Goal: Download file/media

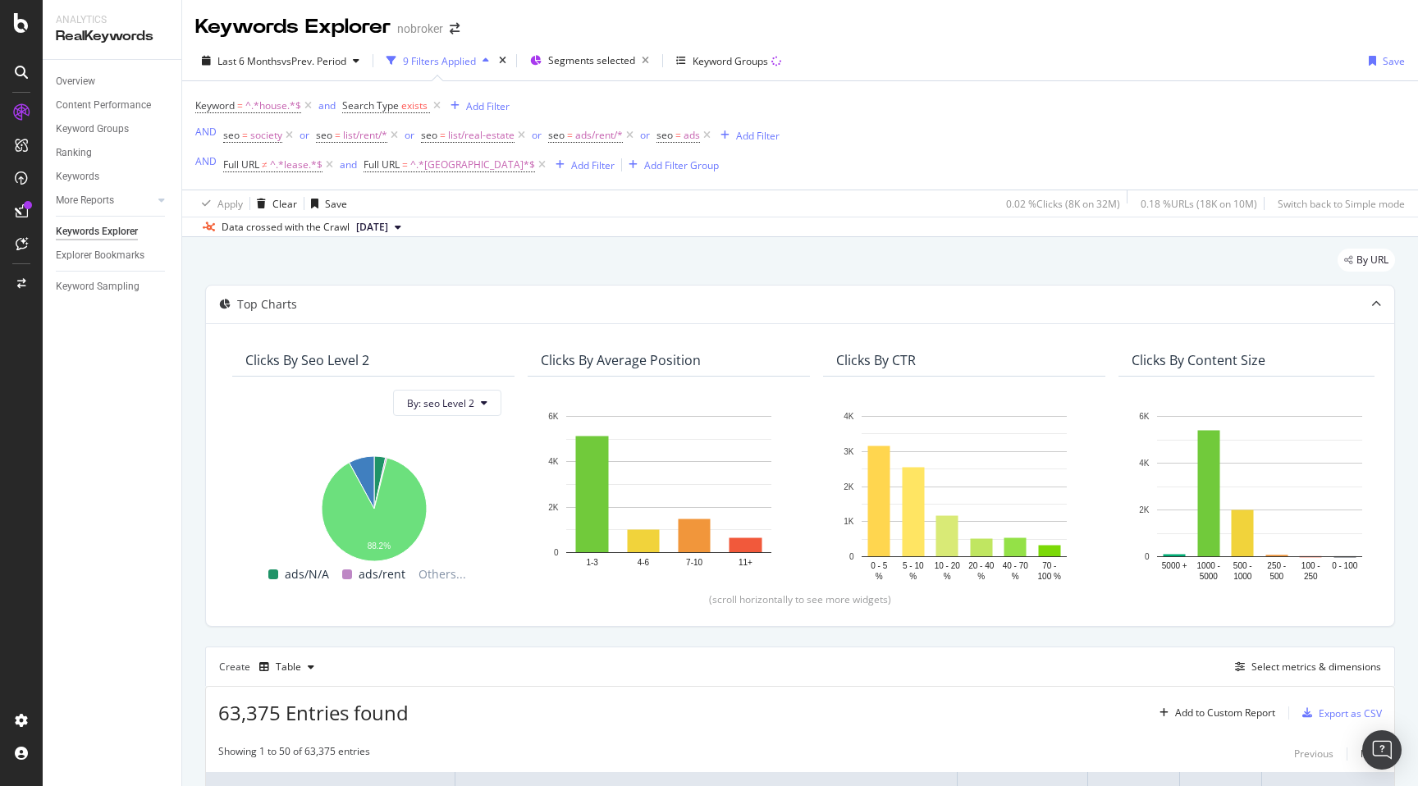
click at [916, 264] on div "By URL" at bounding box center [800, 267] width 1190 height 36
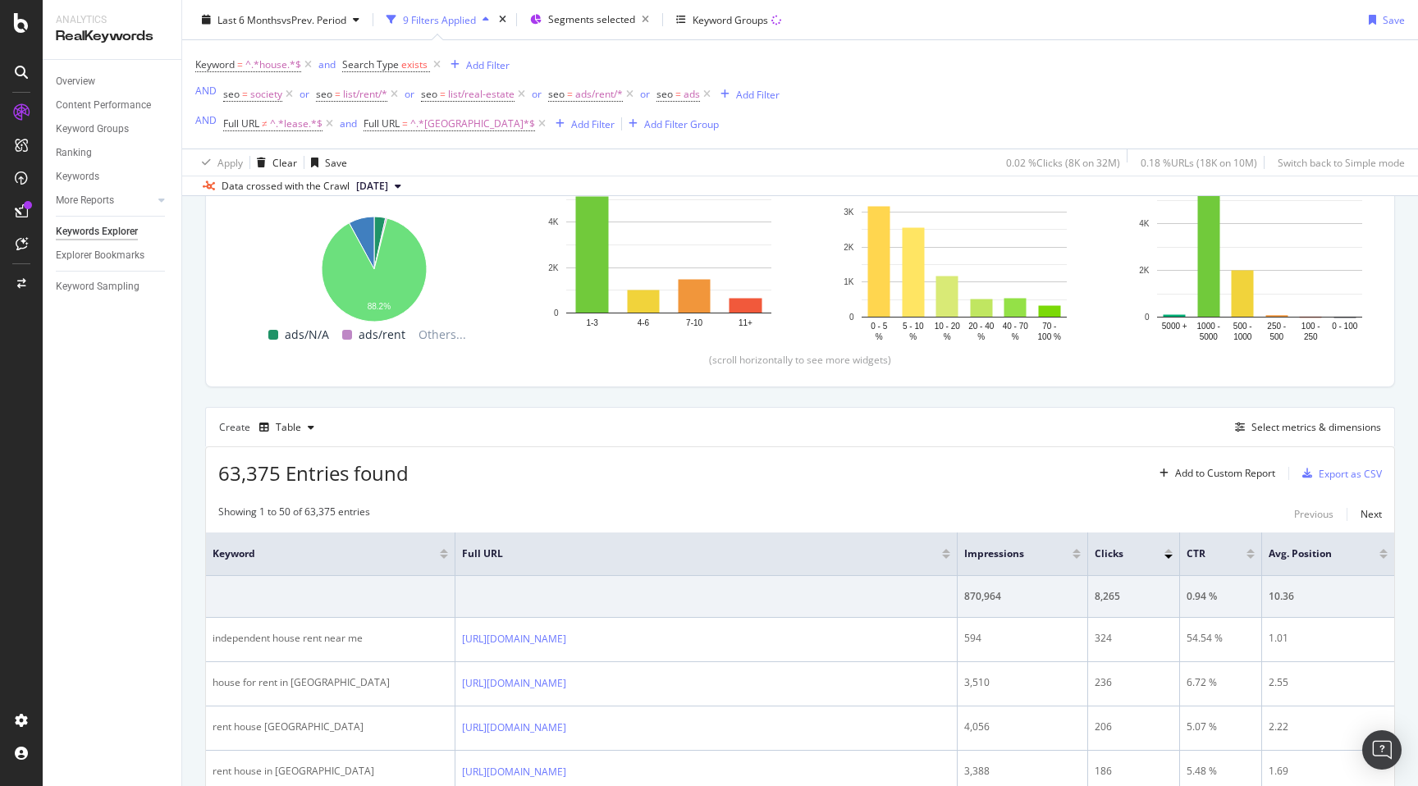
scroll to position [257, 0]
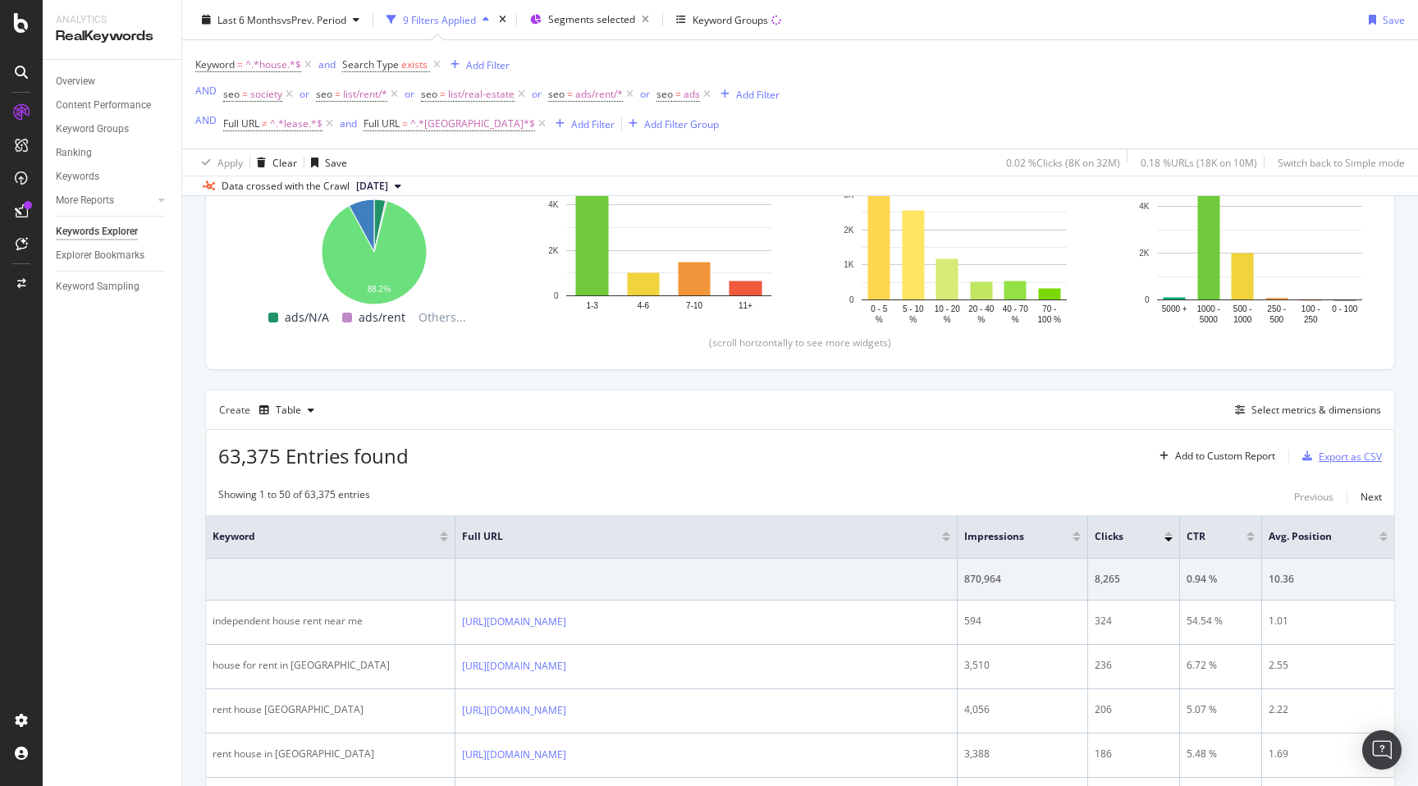
click at [1338, 460] on div "Export as CSV" at bounding box center [1350, 457] width 63 height 14
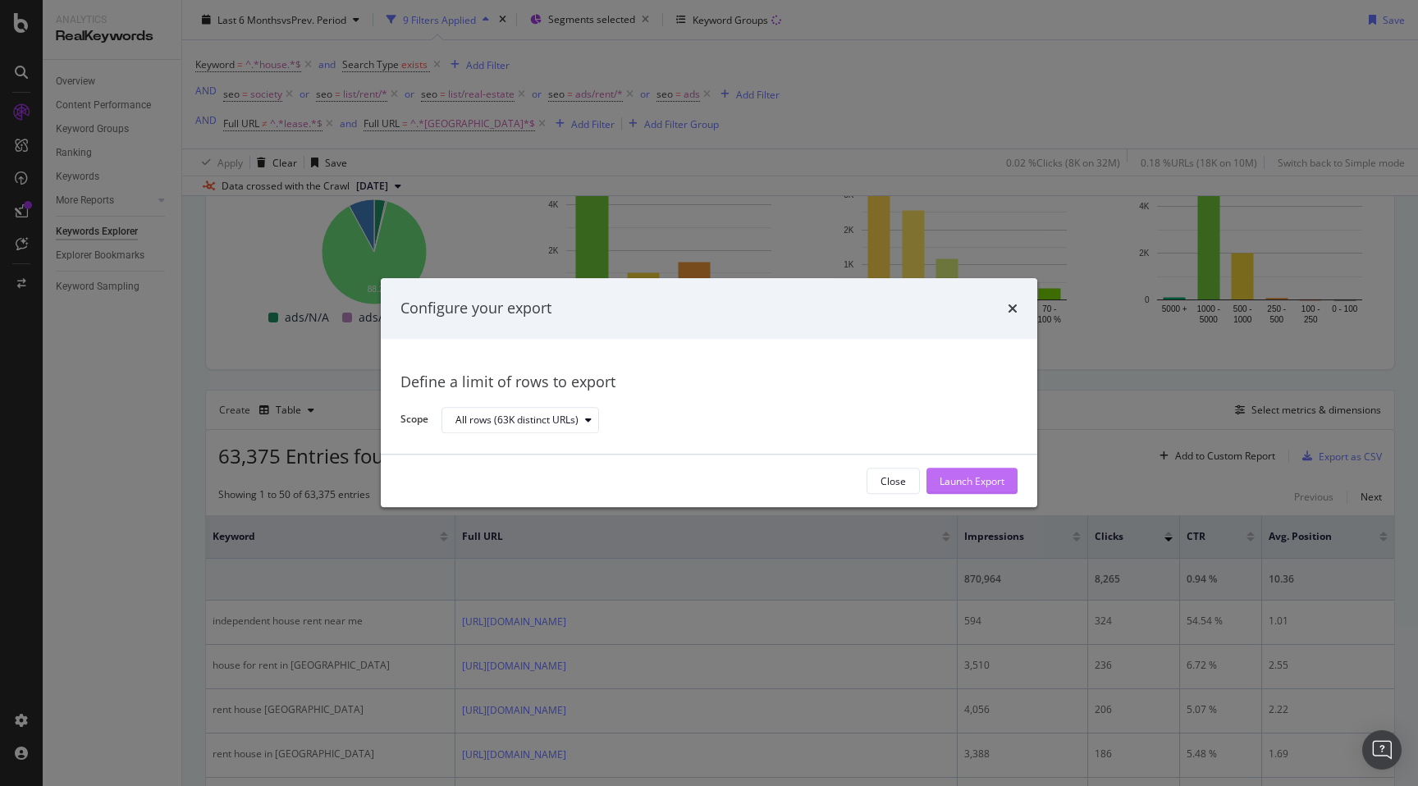
click at [970, 478] on div "Launch Export" at bounding box center [972, 481] width 65 height 14
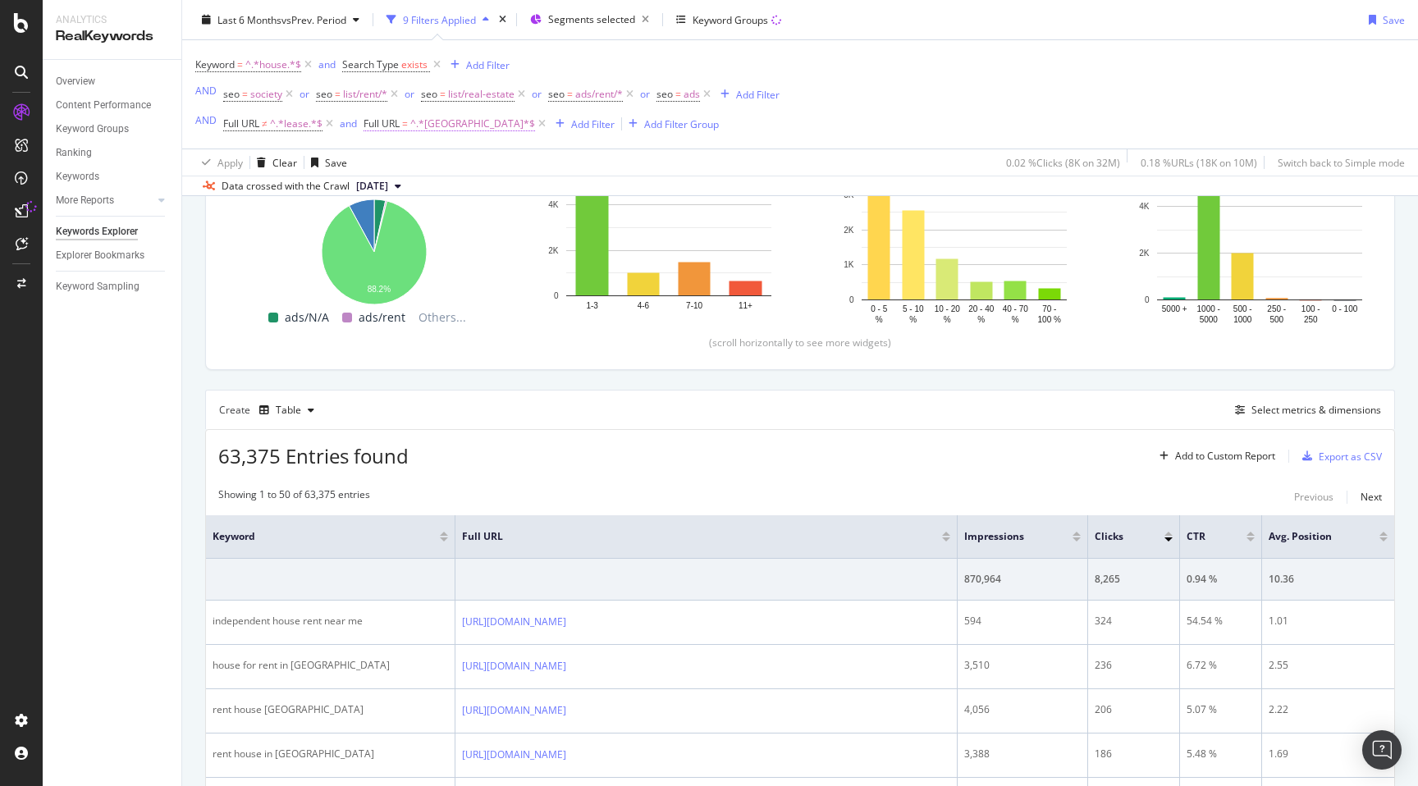
click at [432, 124] on span "^.*pune.*$" at bounding box center [472, 123] width 125 height 23
click at [446, 188] on input "pune" at bounding box center [454, 193] width 155 height 26
type input "mumbai"
click at [536, 228] on div "Apply" at bounding box center [544, 228] width 25 height 14
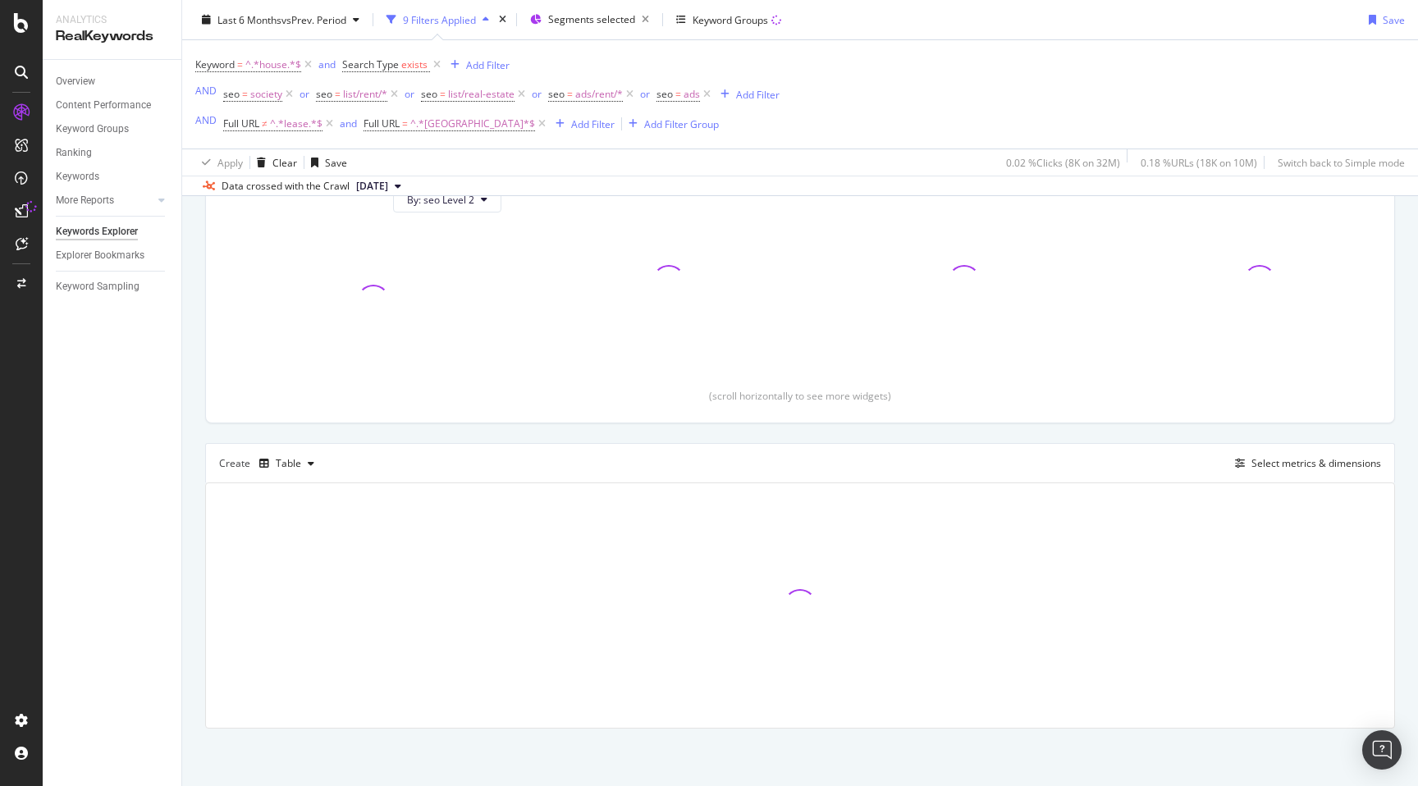
scroll to position [205, 0]
click at [195, 461] on div "By URL Top Charts Clicks By seo Level 2 By: seo Level 2 Clicks By Average Posit…" at bounding box center [800, 410] width 1236 height 752
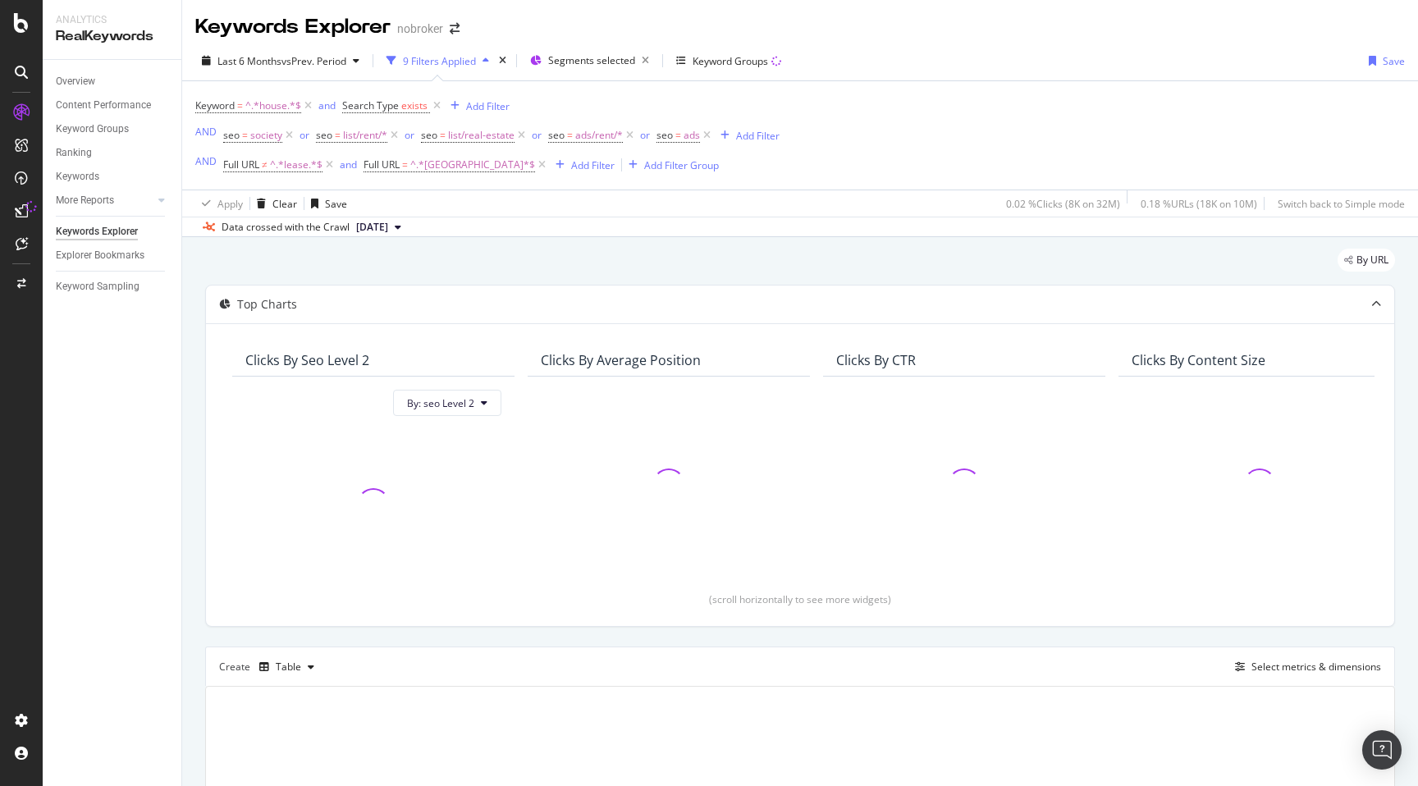
click at [660, 268] on div "By URL" at bounding box center [800, 267] width 1190 height 36
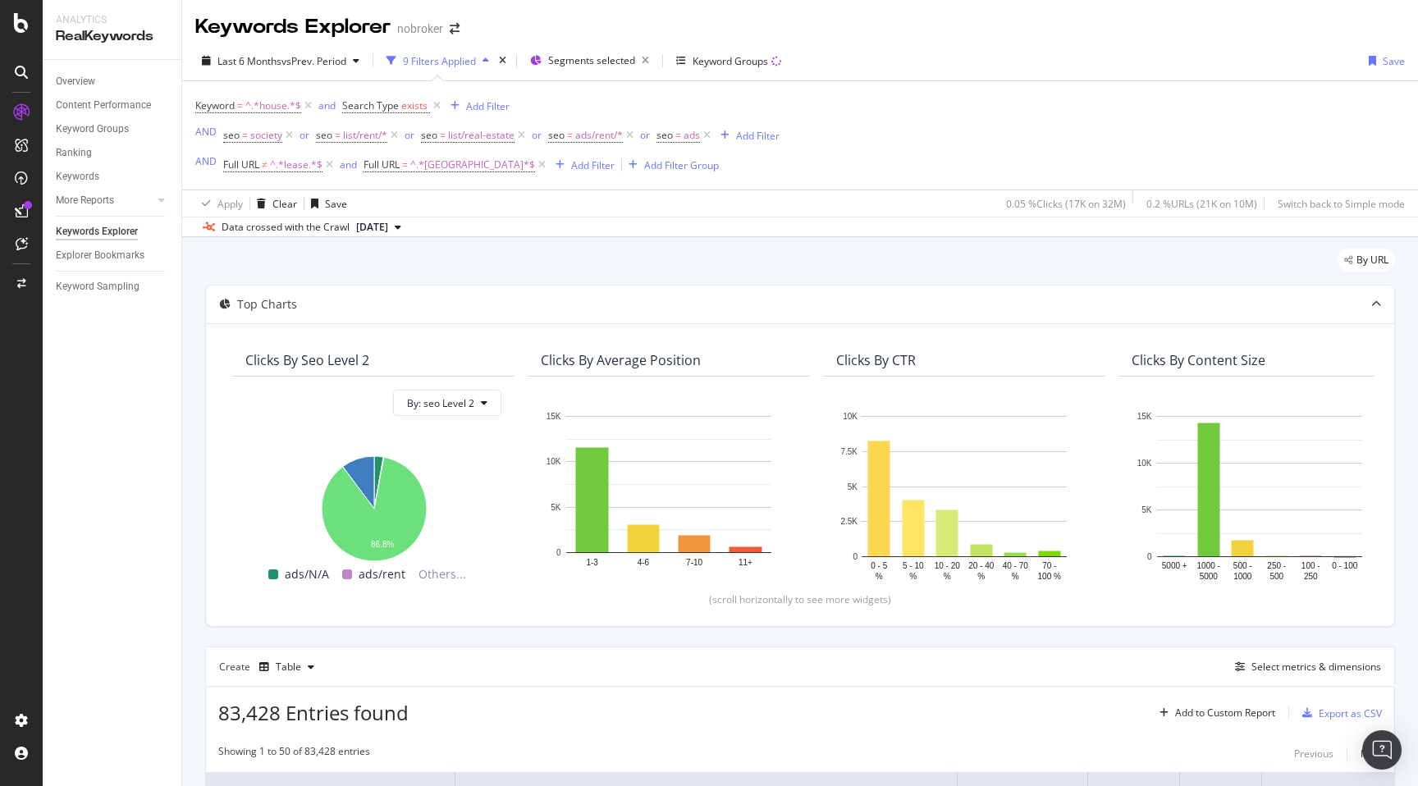
click at [817, 251] on div "By URL" at bounding box center [800, 267] width 1190 height 36
click at [1347, 717] on div "Export as CSV" at bounding box center [1350, 714] width 63 height 14
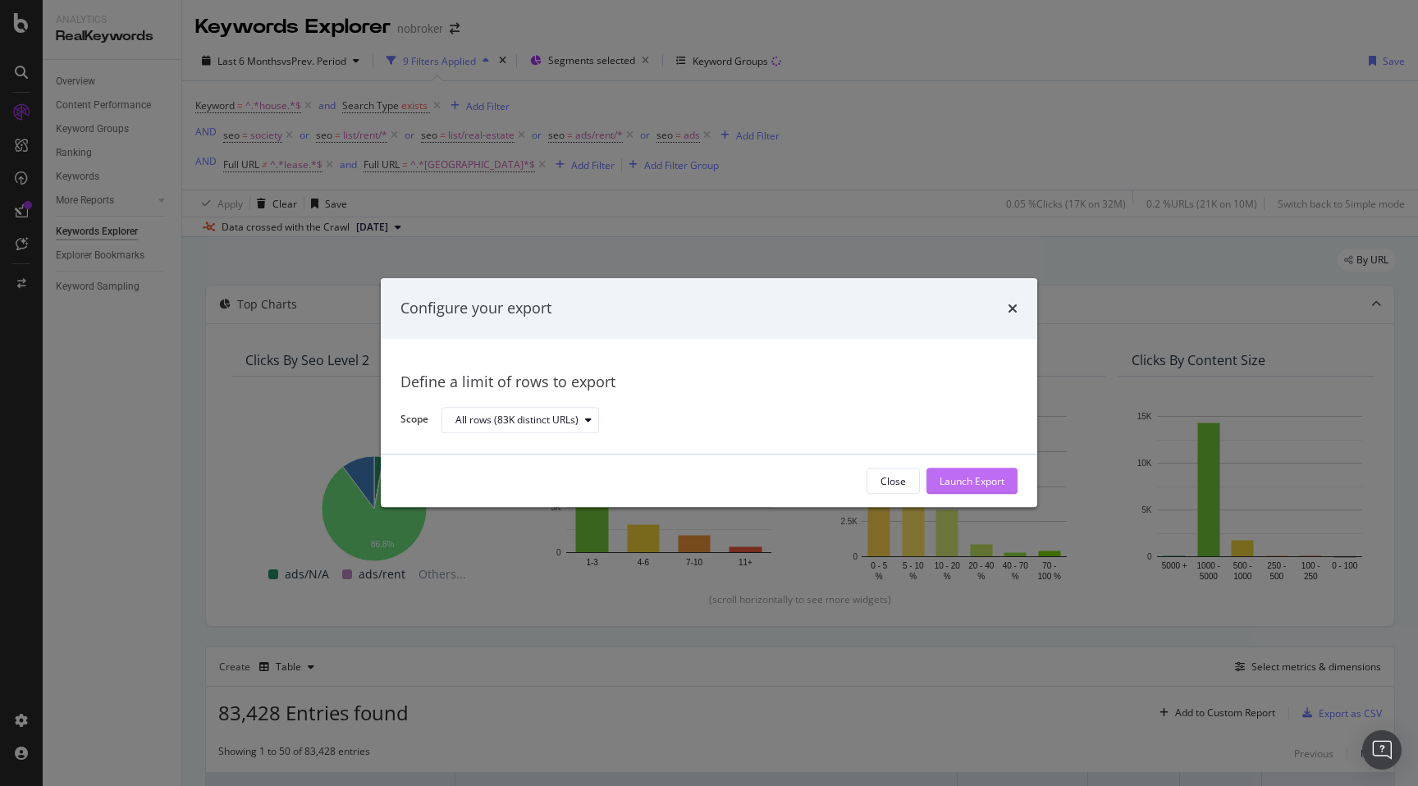
click at [985, 475] on div "Launch Export" at bounding box center [972, 481] width 65 height 14
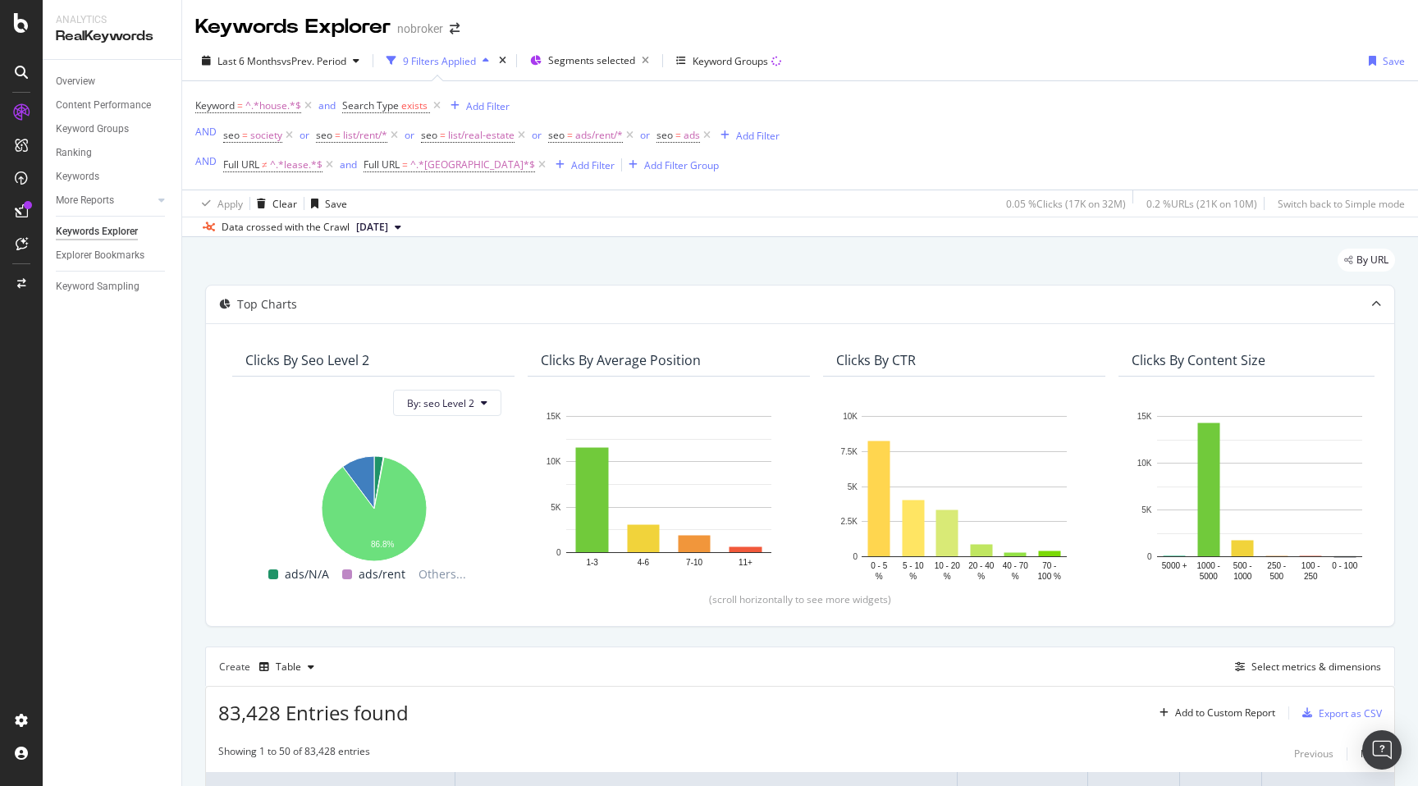
click at [964, 260] on div "By URL" at bounding box center [800, 267] width 1190 height 36
click at [574, 251] on div "By URL" at bounding box center [800, 267] width 1190 height 36
click at [800, 250] on div "By URL" at bounding box center [800, 267] width 1190 height 36
click at [450, 167] on span "^.*mumbai.*$" at bounding box center [472, 164] width 125 height 23
click at [457, 234] on input "mumbai" at bounding box center [454, 235] width 155 height 26
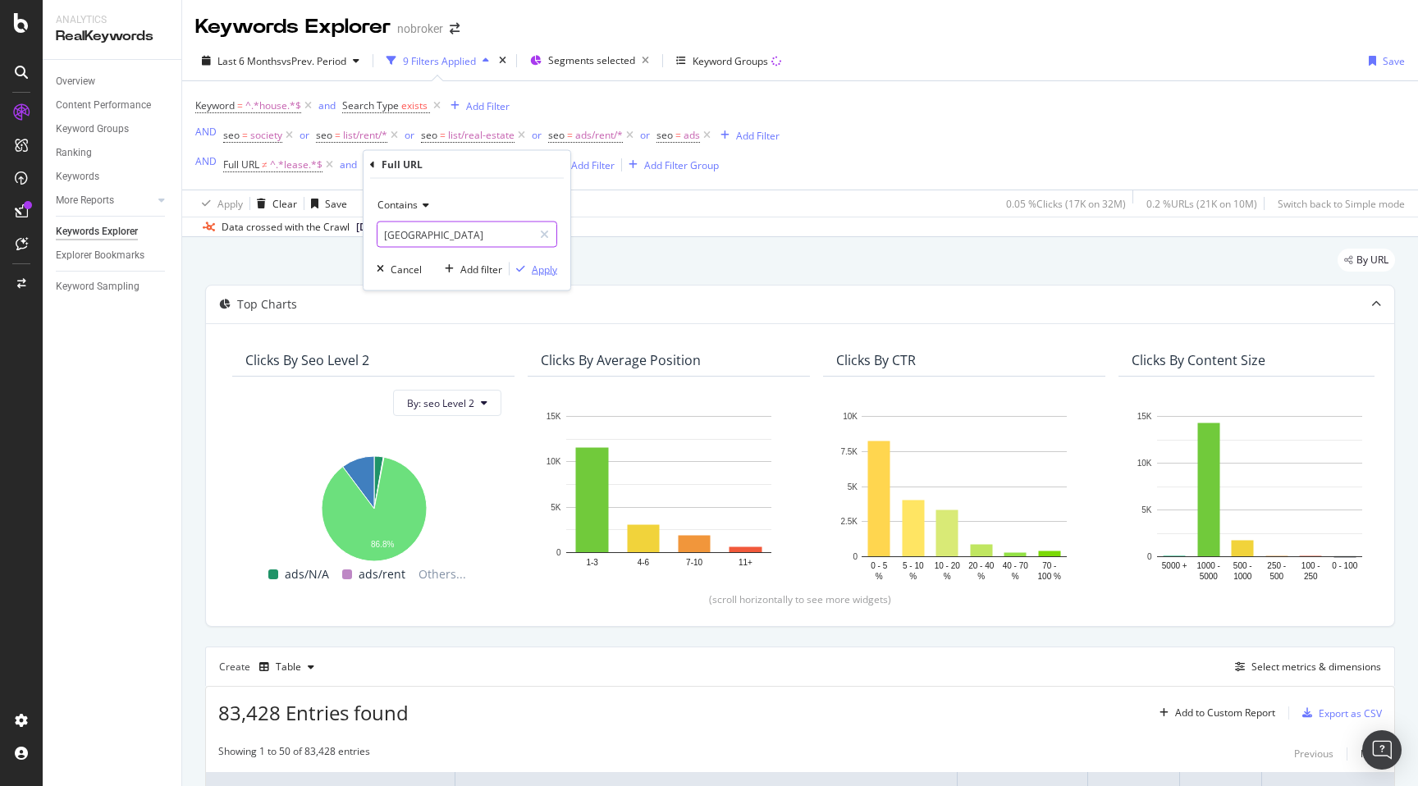
type input "delhi"
click at [537, 268] on div "Apply" at bounding box center [544, 269] width 25 height 14
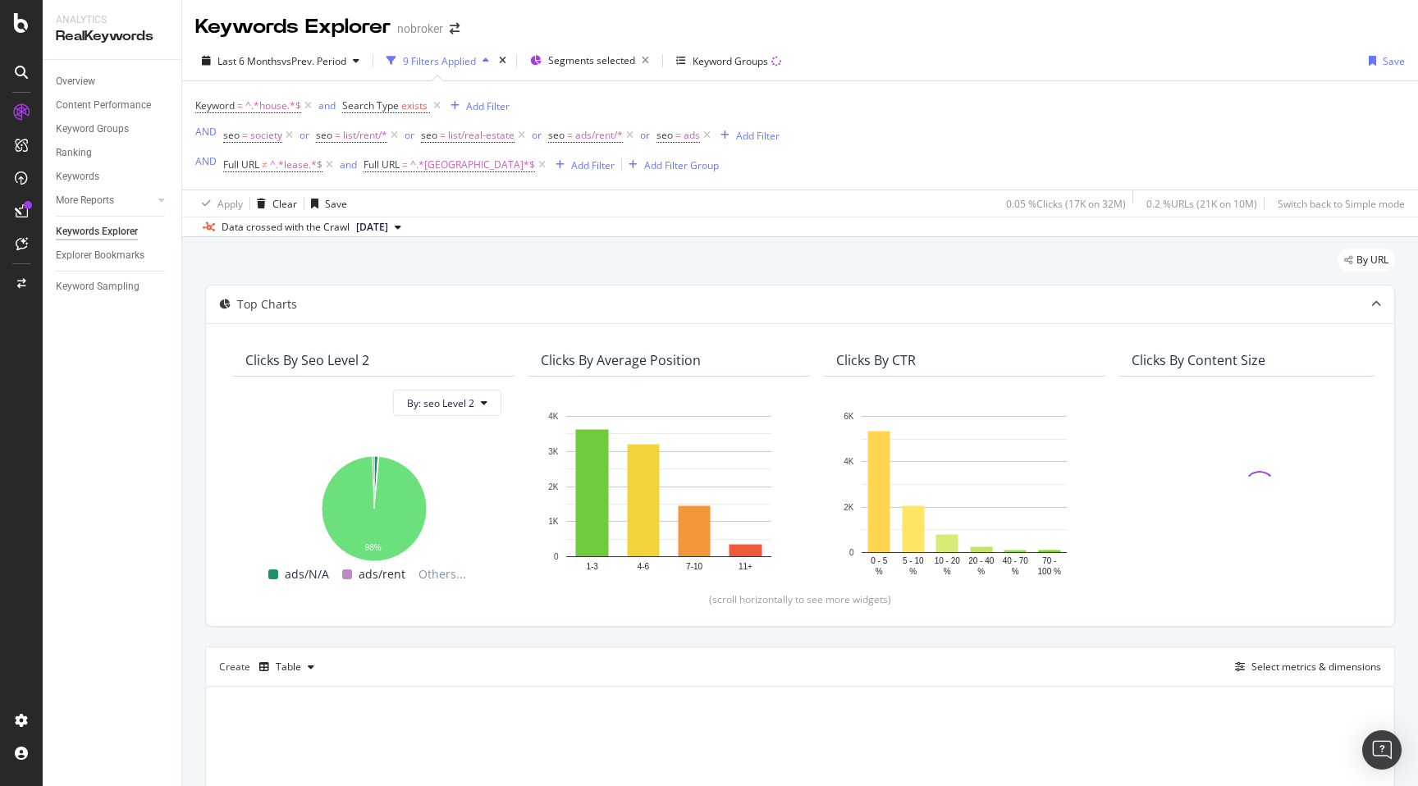
click at [865, 258] on div "By URL" at bounding box center [800, 267] width 1190 height 36
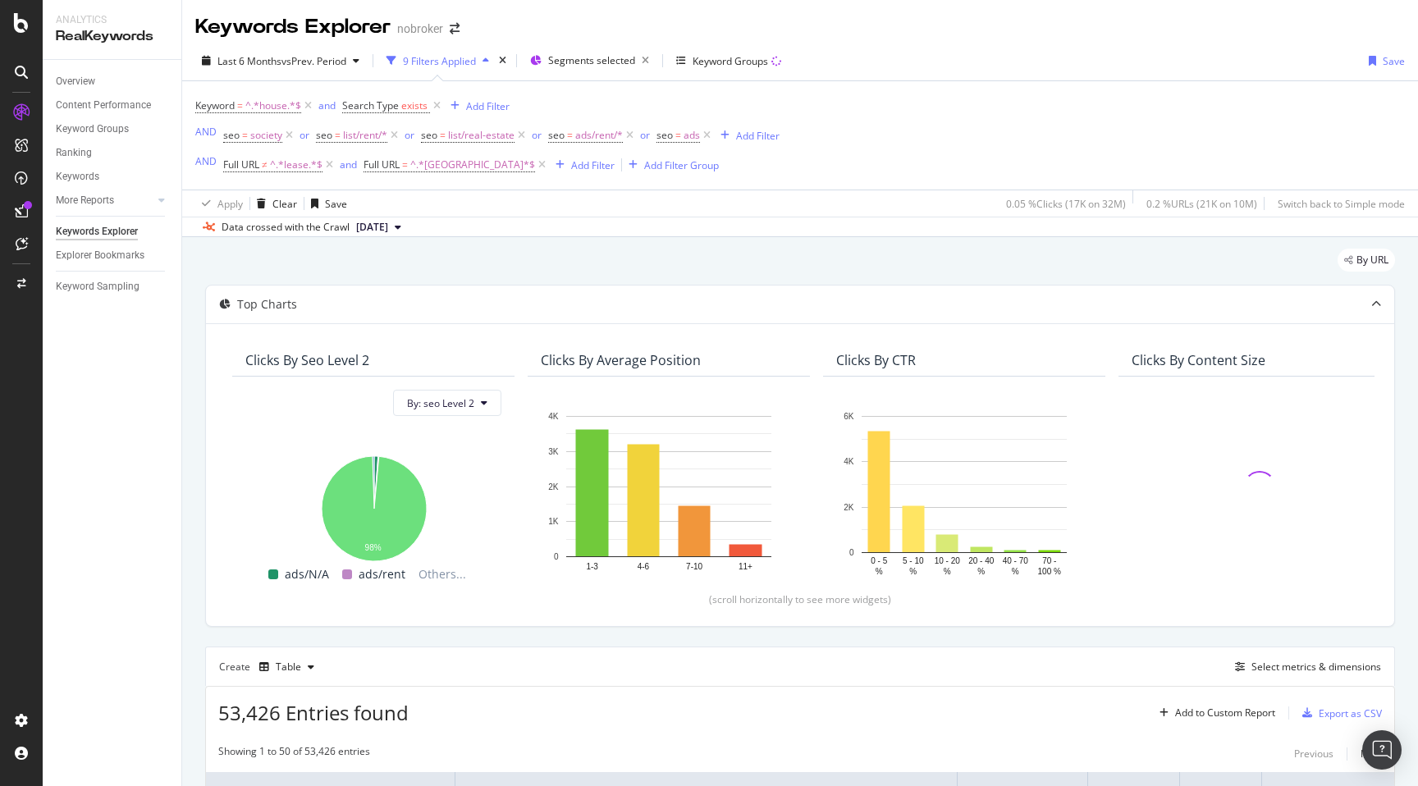
click at [1033, 268] on div "By URL" at bounding box center [800, 267] width 1190 height 36
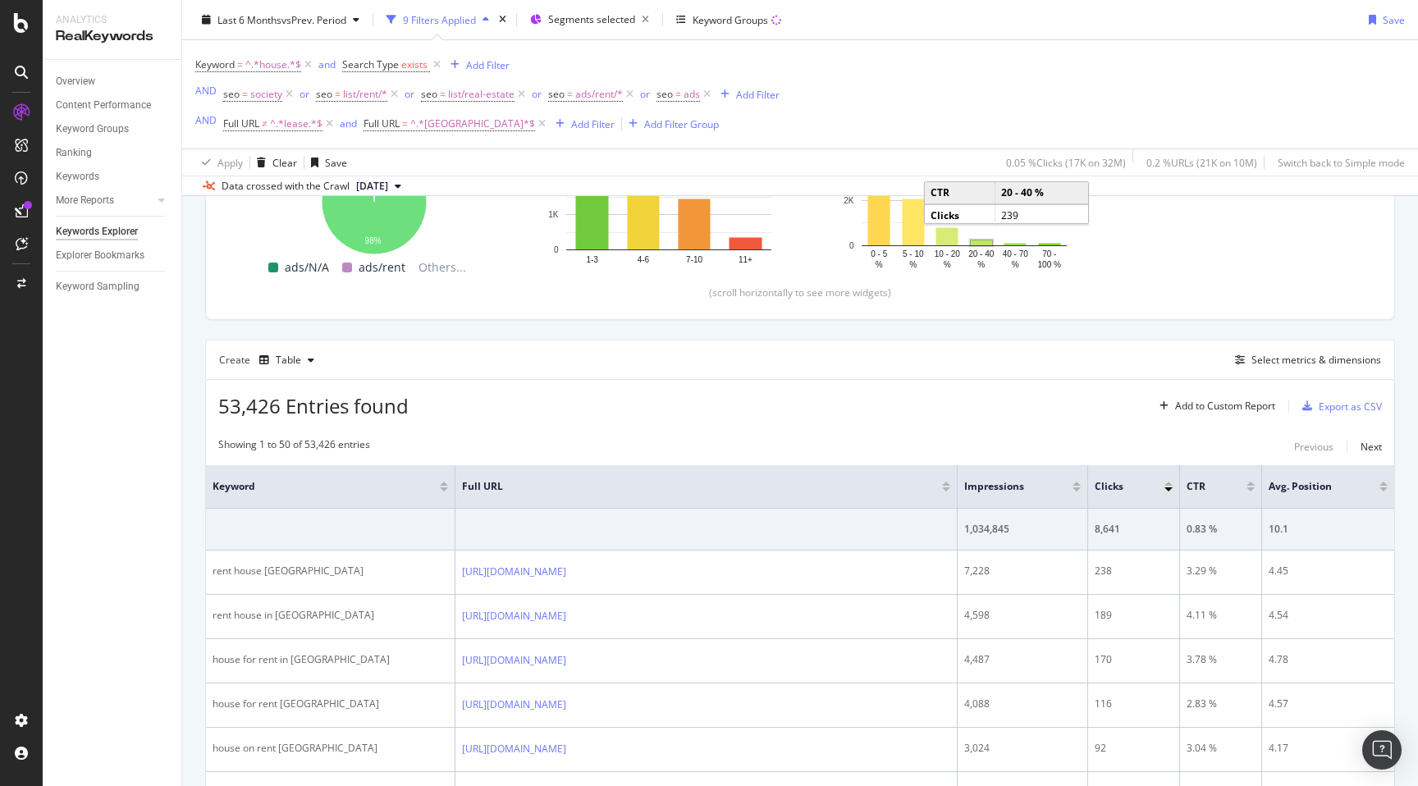
scroll to position [316, 0]
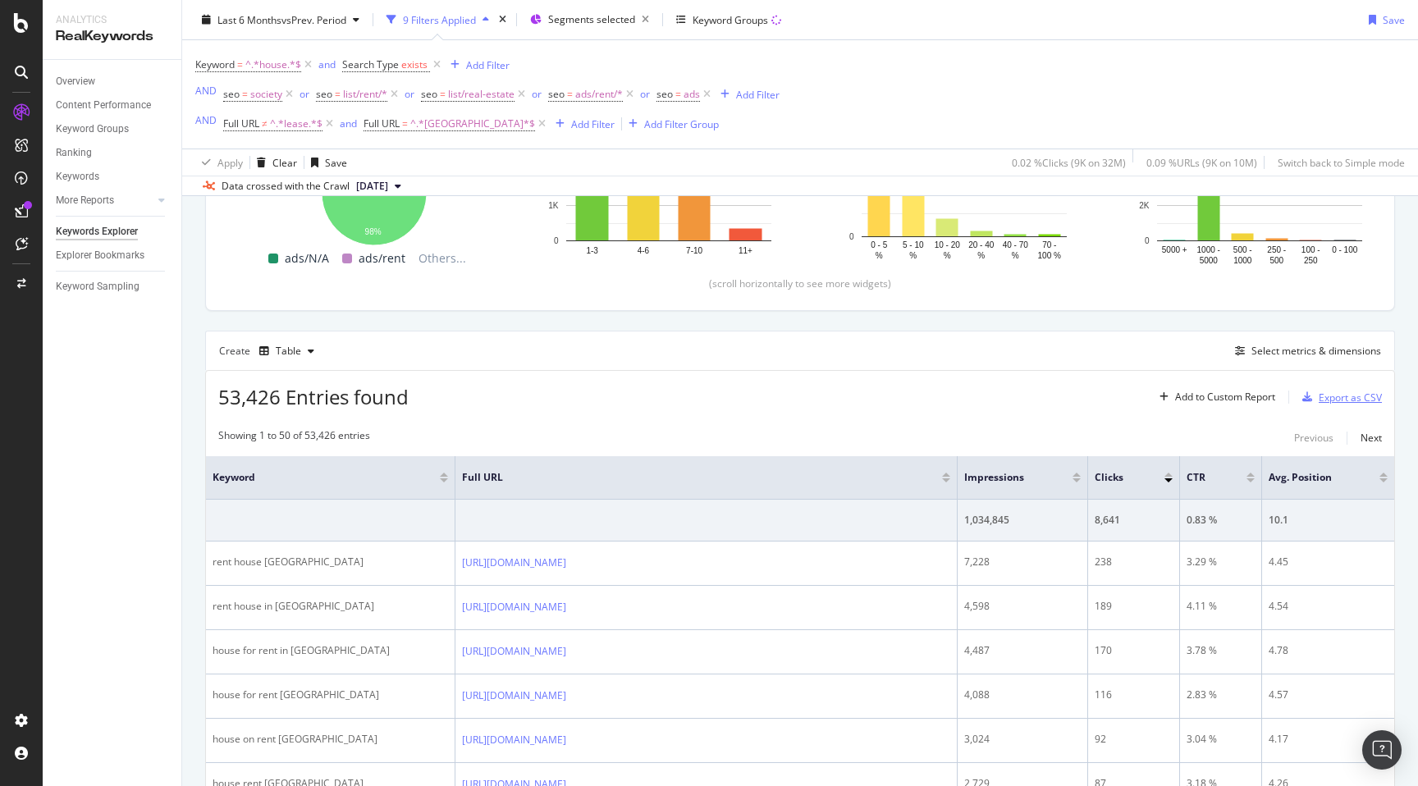
click at [1354, 396] on div "Export as CSV" at bounding box center [1350, 398] width 63 height 14
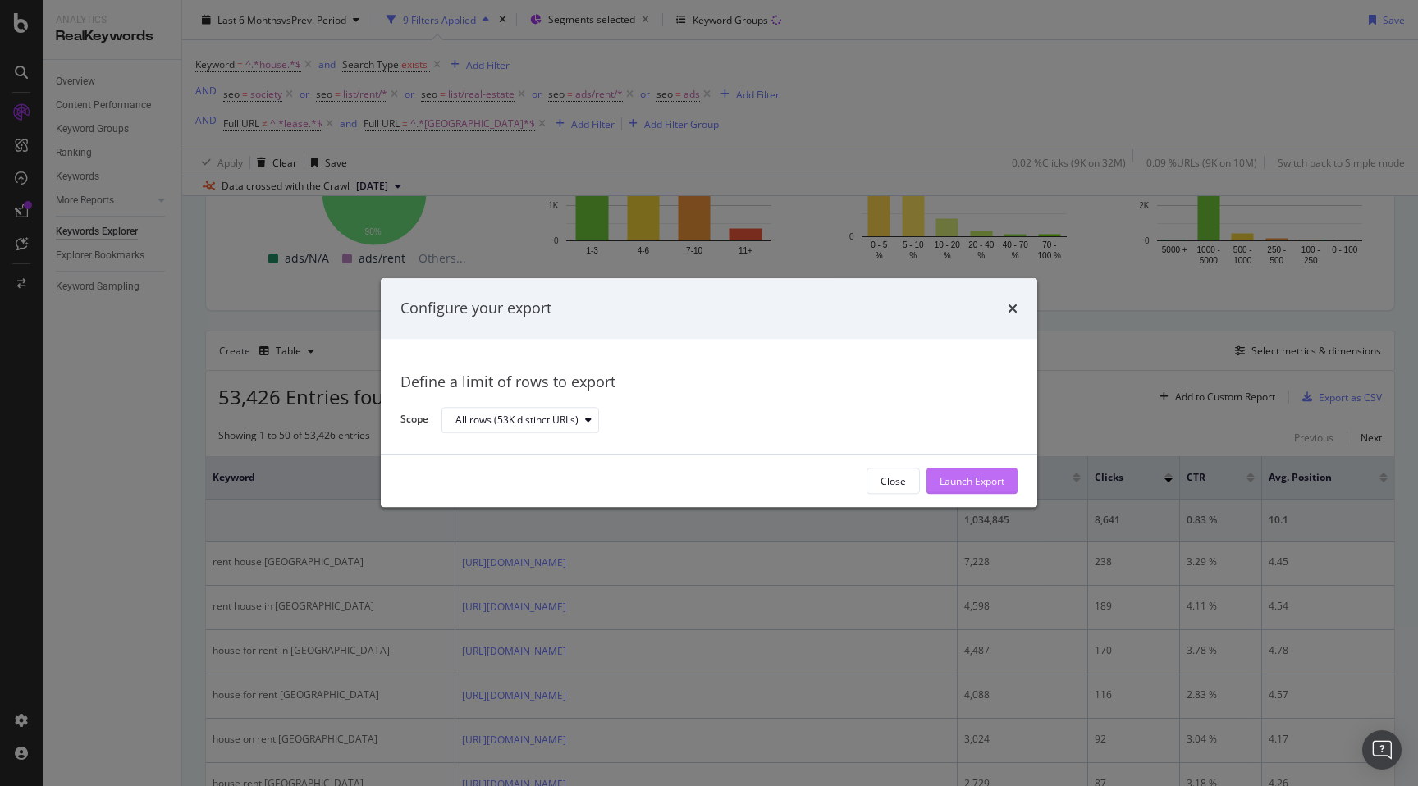
click at [992, 478] on div "Launch Export" at bounding box center [972, 481] width 65 height 14
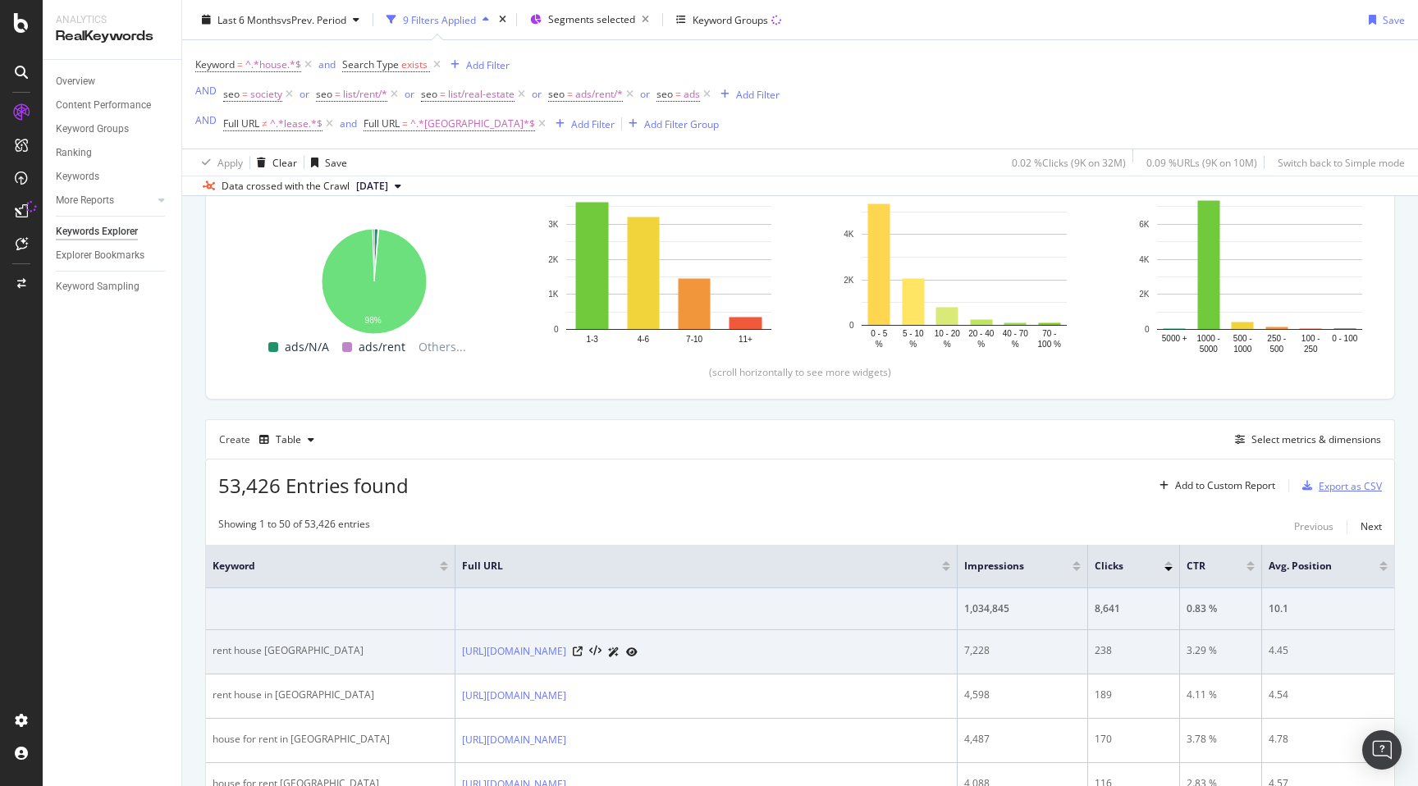
scroll to position [226, 0]
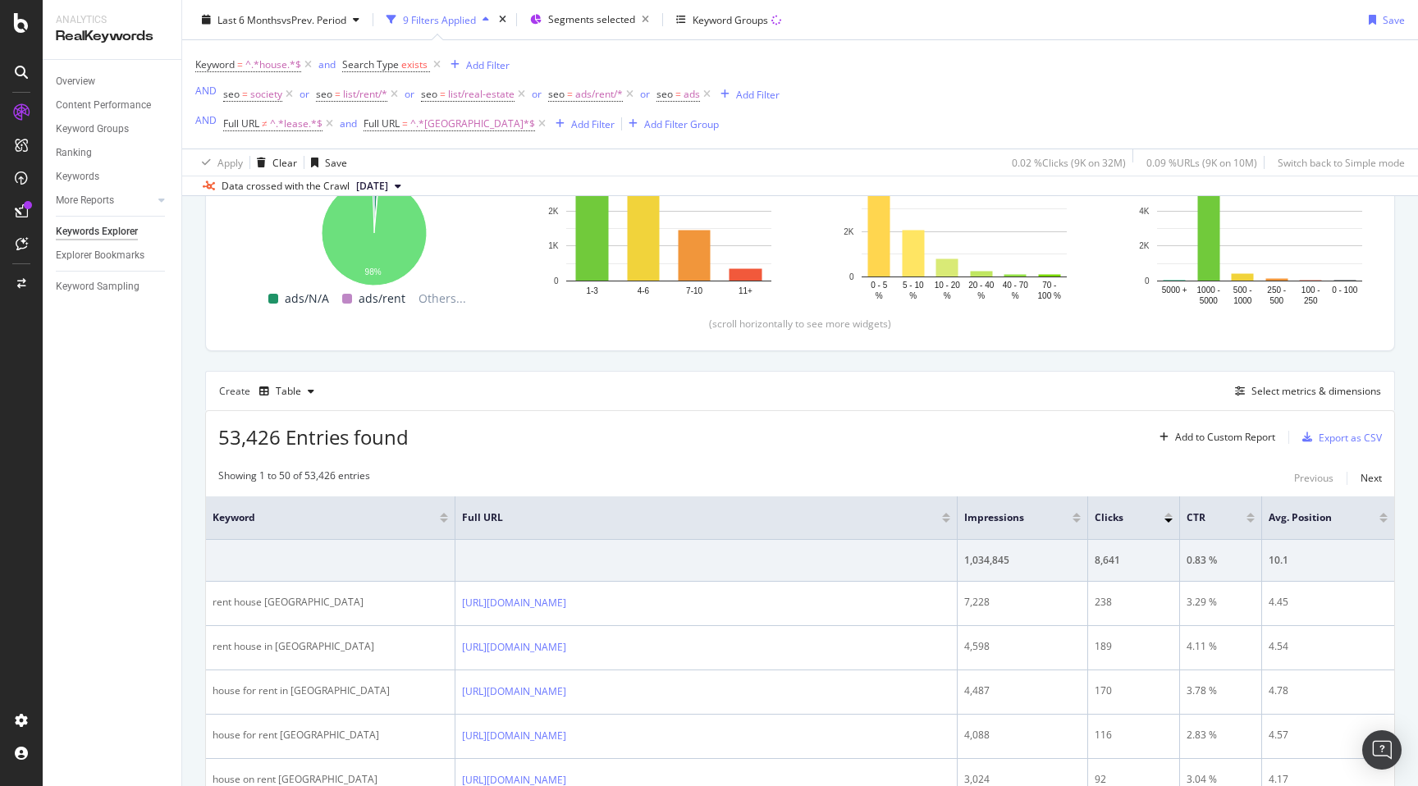
scroll to position [0, 0]
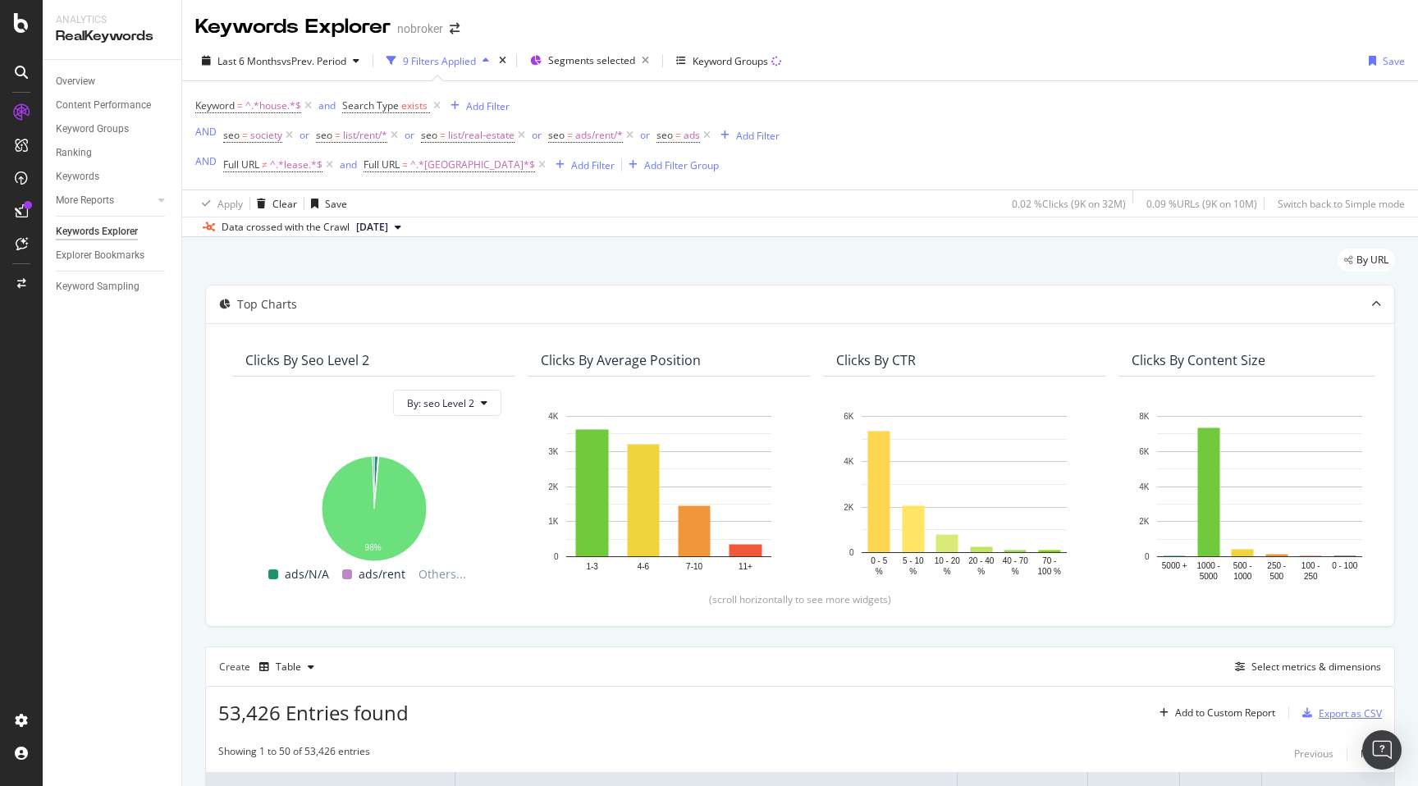
click at [1333, 717] on div "Export as CSV" at bounding box center [1350, 714] width 63 height 14
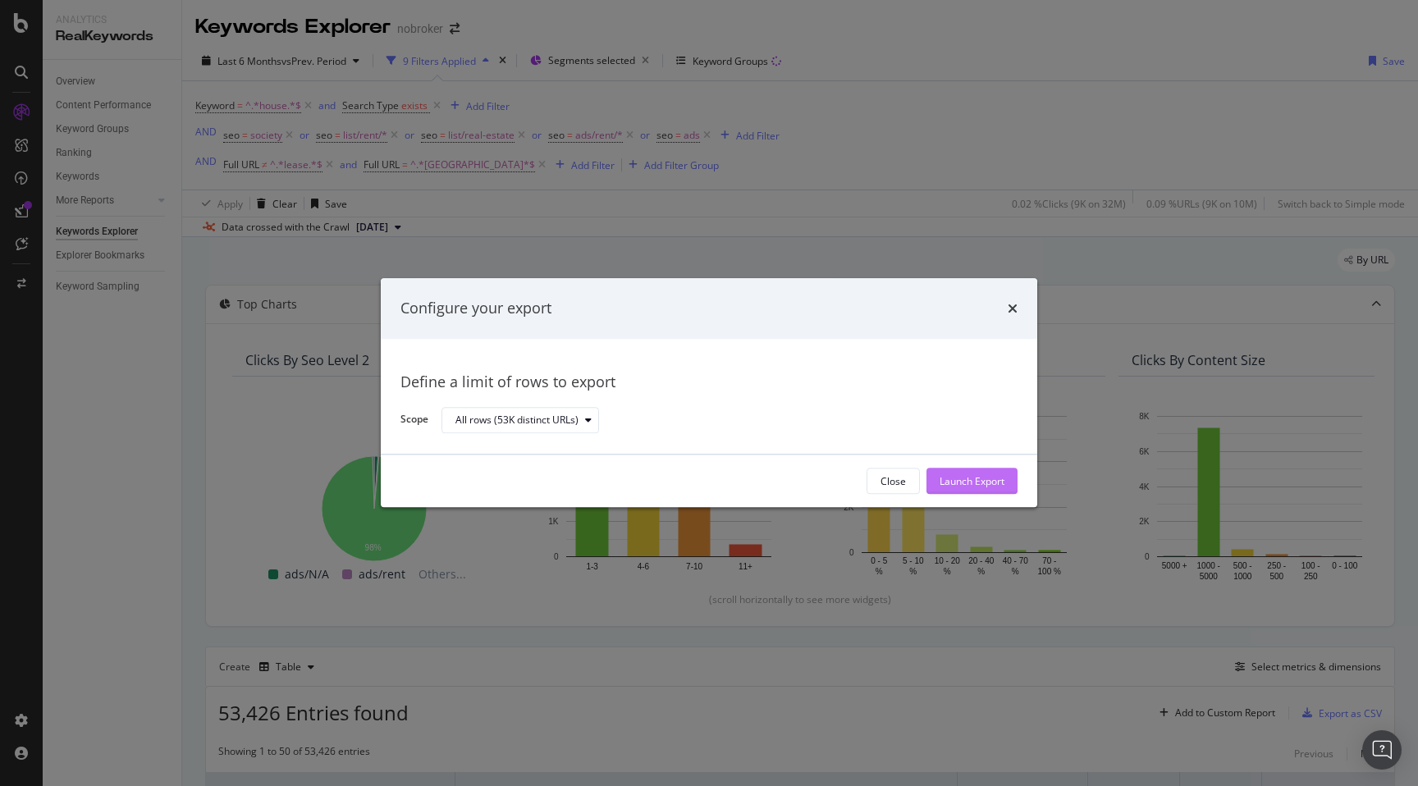
click at [981, 482] on div "Launch Export" at bounding box center [972, 481] width 65 height 14
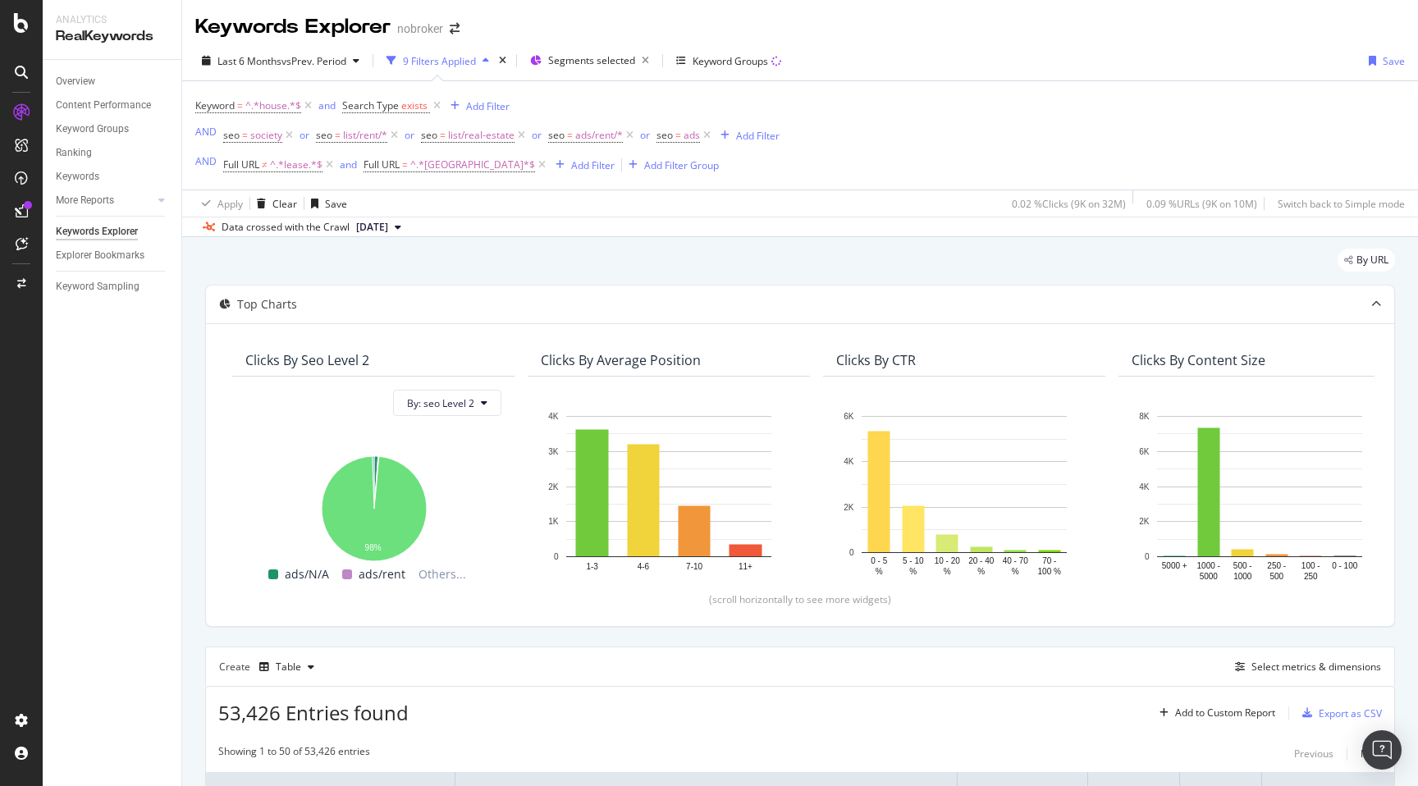
click at [970, 258] on div "By URL" at bounding box center [800, 267] width 1190 height 36
click at [433, 171] on span "^.*delhi.*$" at bounding box center [472, 164] width 125 height 23
click at [444, 230] on input "delhi" at bounding box center [454, 235] width 155 height 26
type input "greater-noida"
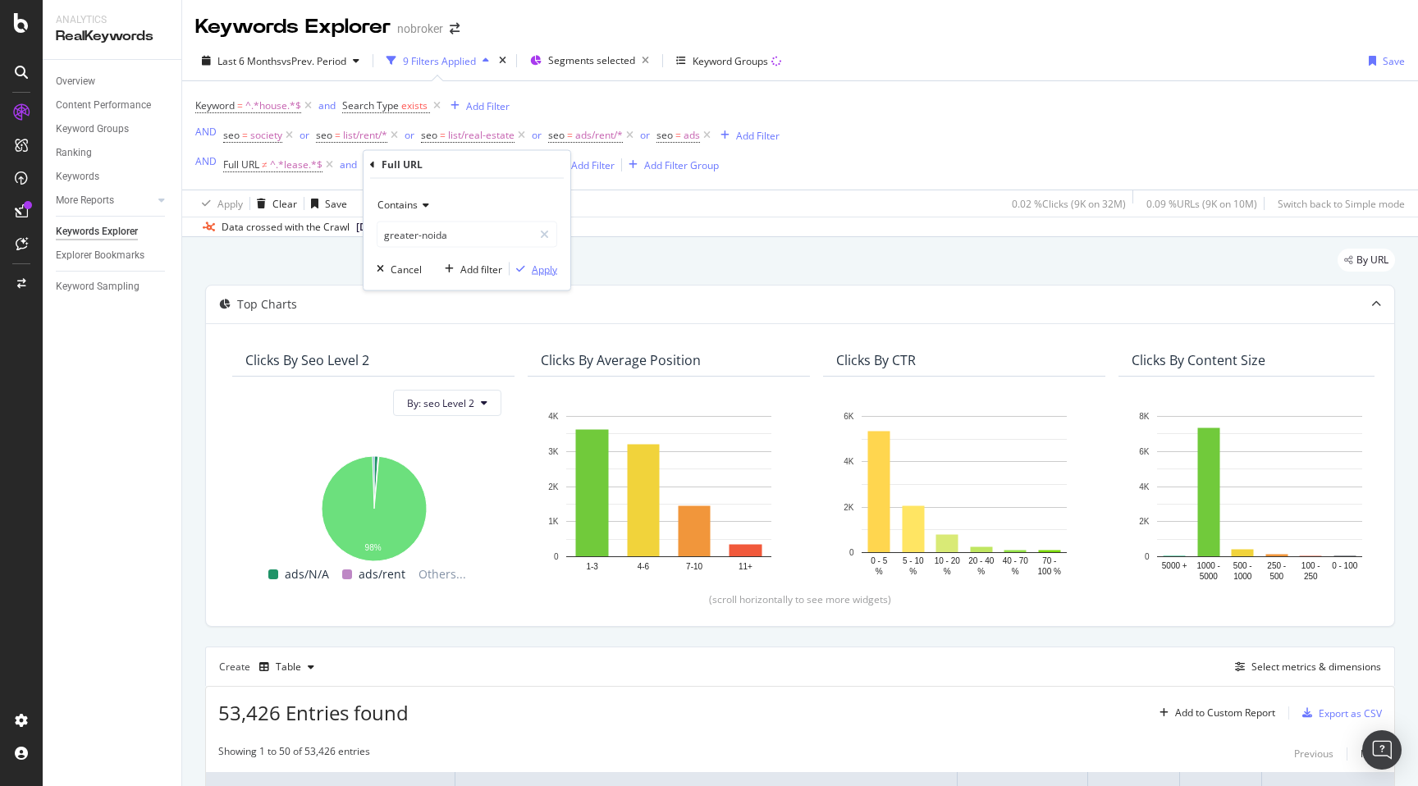
click at [545, 271] on div "Apply" at bounding box center [544, 269] width 25 height 14
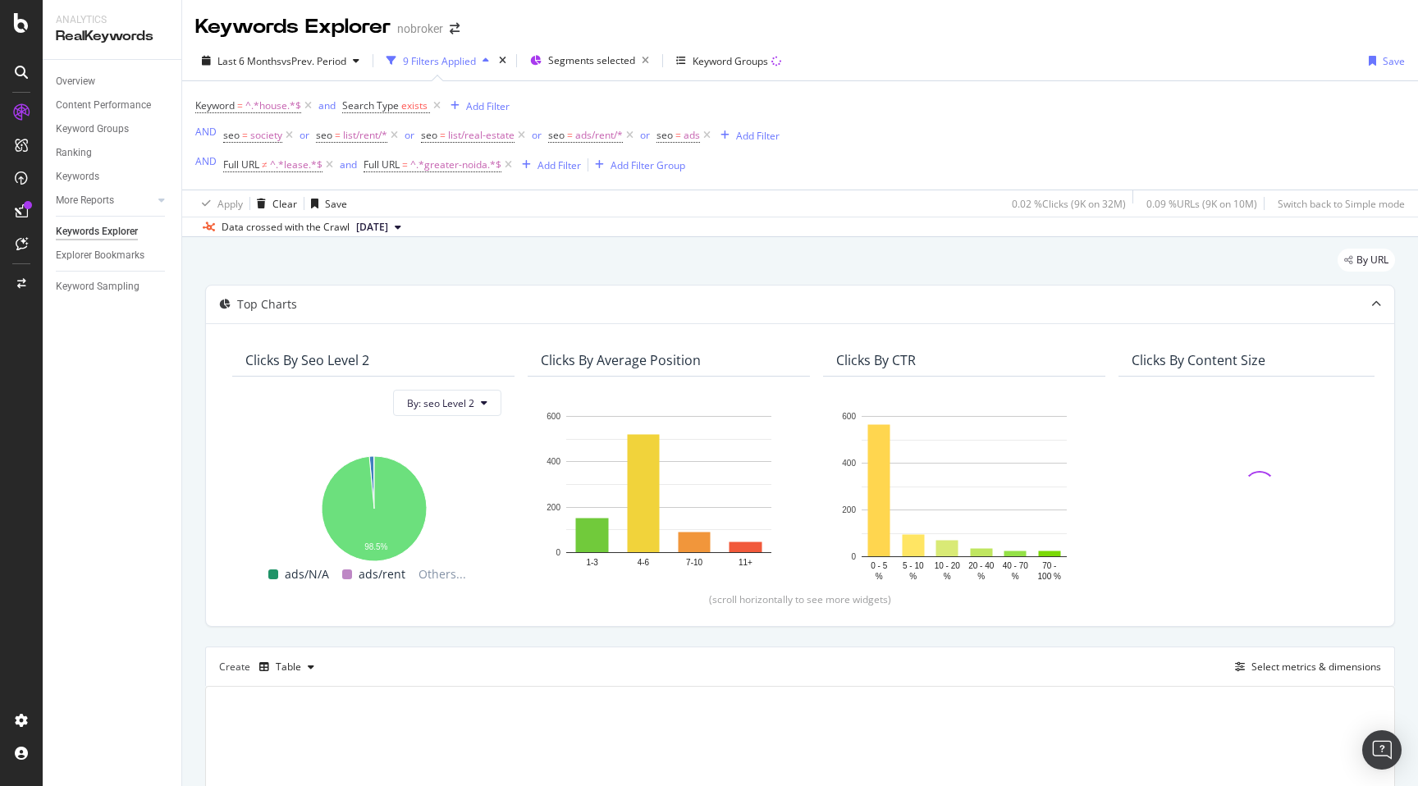
click at [186, 478] on div "By URL Top Charts Clicks By seo Level 2 By: seo Level 2 Hold CMD (⌘) while clic…" at bounding box center [800, 613] width 1236 height 752
click at [194, 497] on div "By URL Top Charts Clicks By seo Level 2 By: seo Level 2 Hold CMD (⌘) while clic…" at bounding box center [800, 613] width 1236 height 752
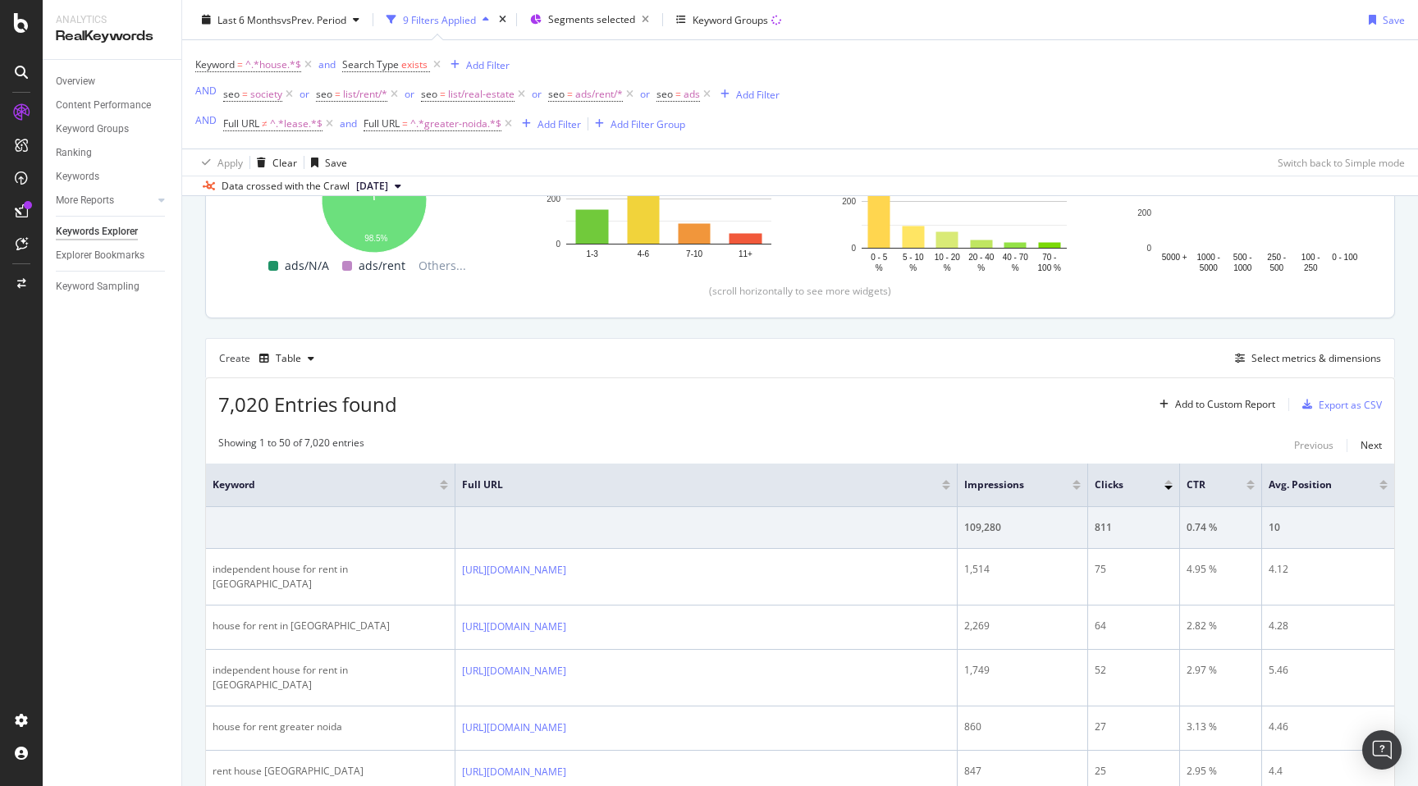
scroll to position [309, 0]
click at [1357, 405] on div "Export as CSV" at bounding box center [1350, 404] width 63 height 14
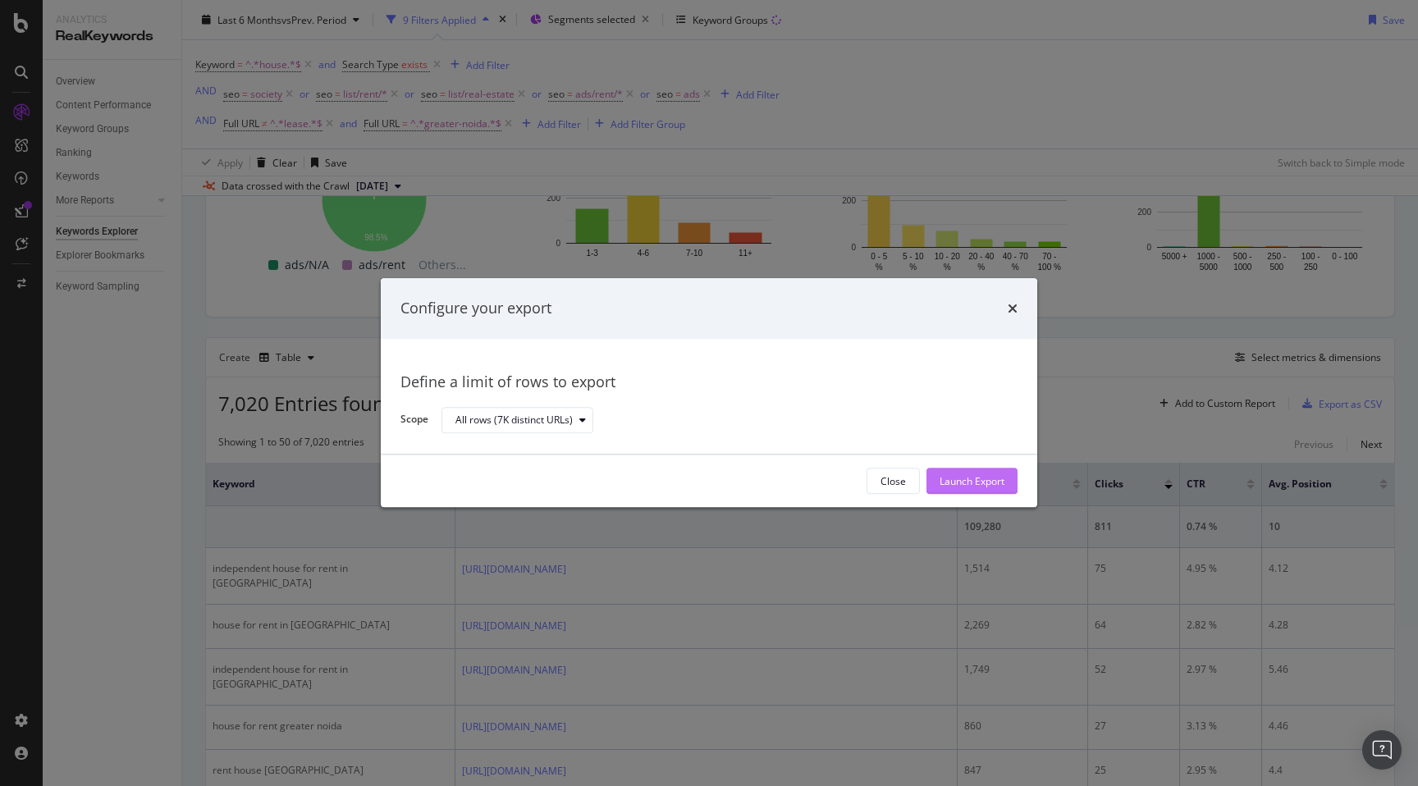
click at [1003, 488] on div "Launch Export" at bounding box center [972, 481] width 65 height 25
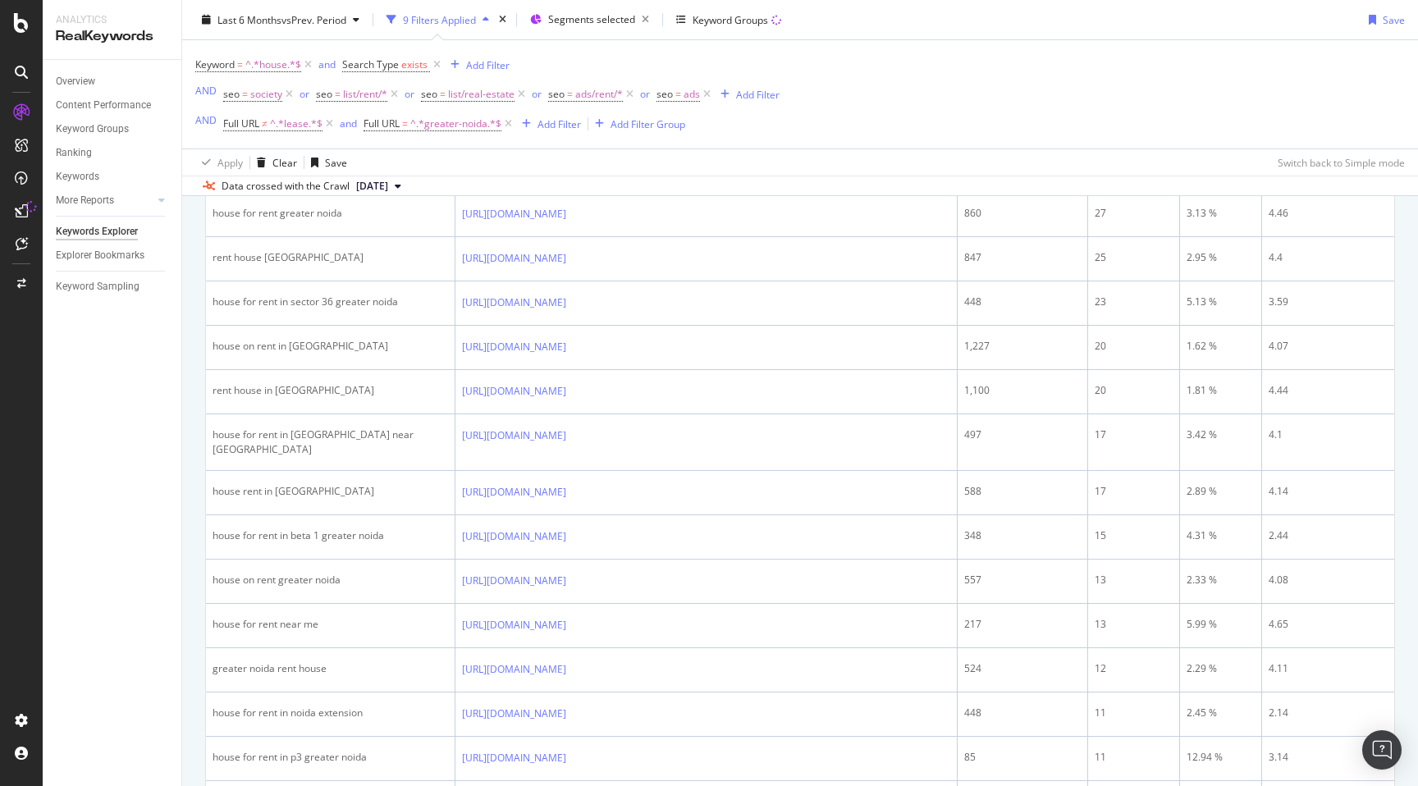
scroll to position [0, 0]
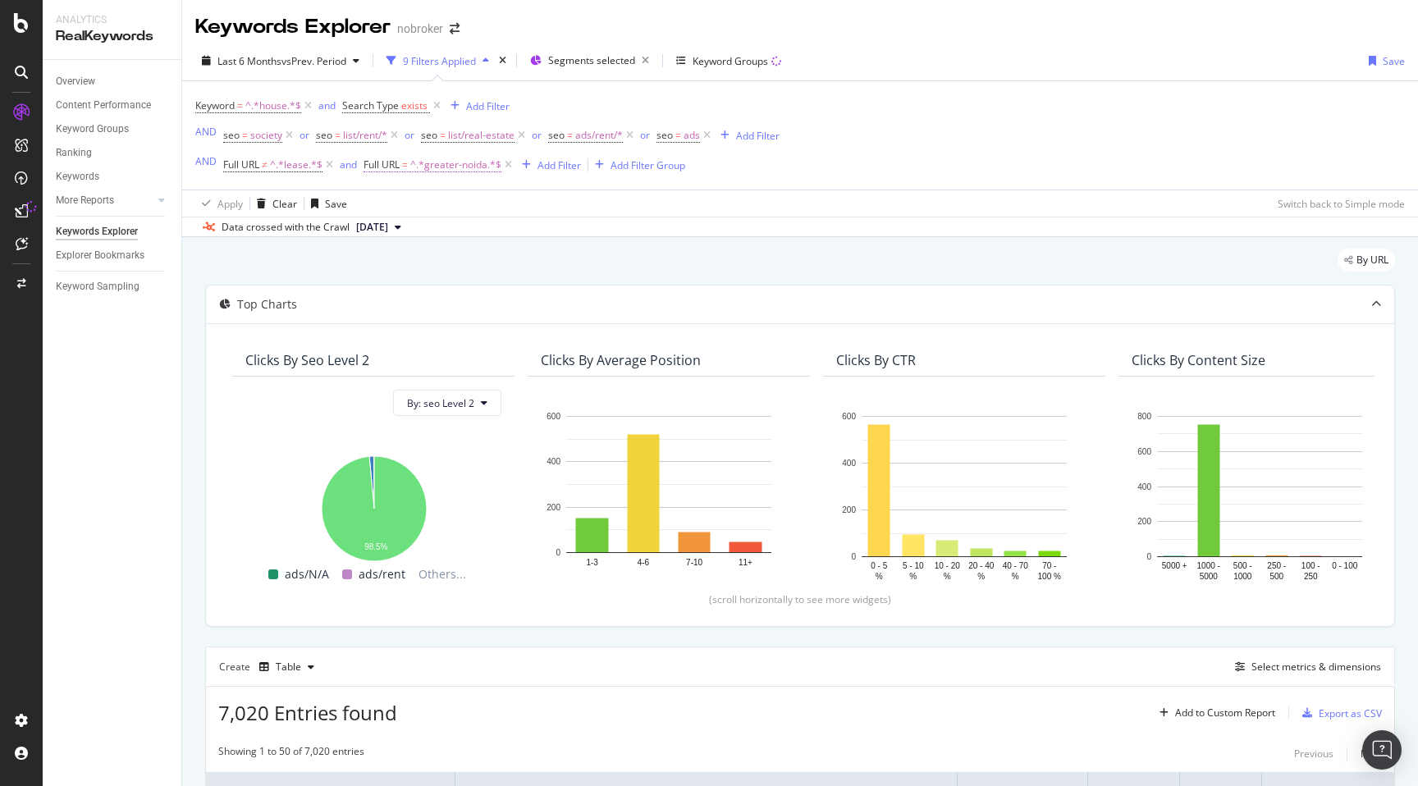
click at [472, 160] on span "^.*greater-noida.*$" at bounding box center [455, 164] width 91 height 23
click at [417, 201] on span "Contains" at bounding box center [397, 205] width 40 height 14
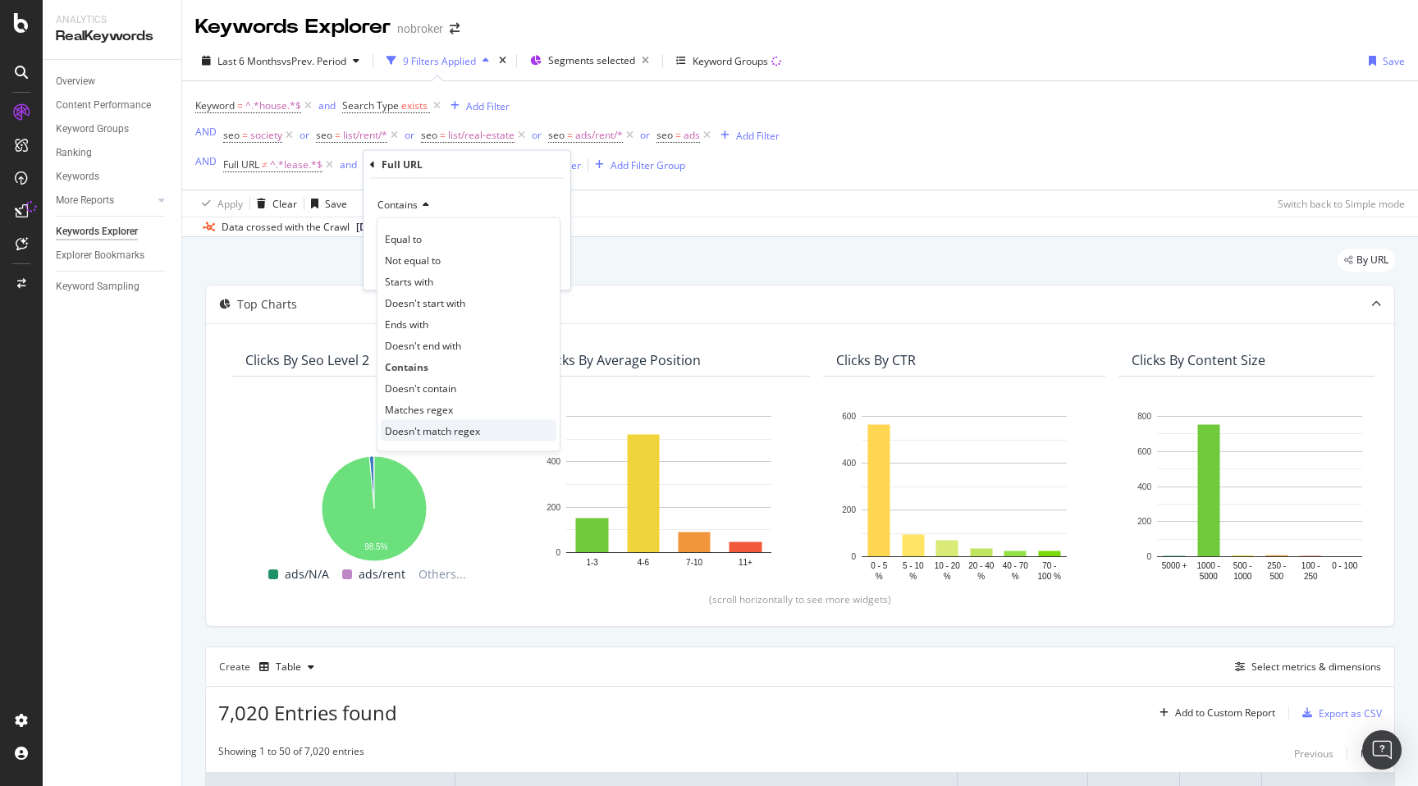
click at [434, 425] on span "Doesn't match regex" at bounding box center [432, 430] width 95 height 14
click at [539, 267] on div "Apply" at bounding box center [544, 269] width 25 height 14
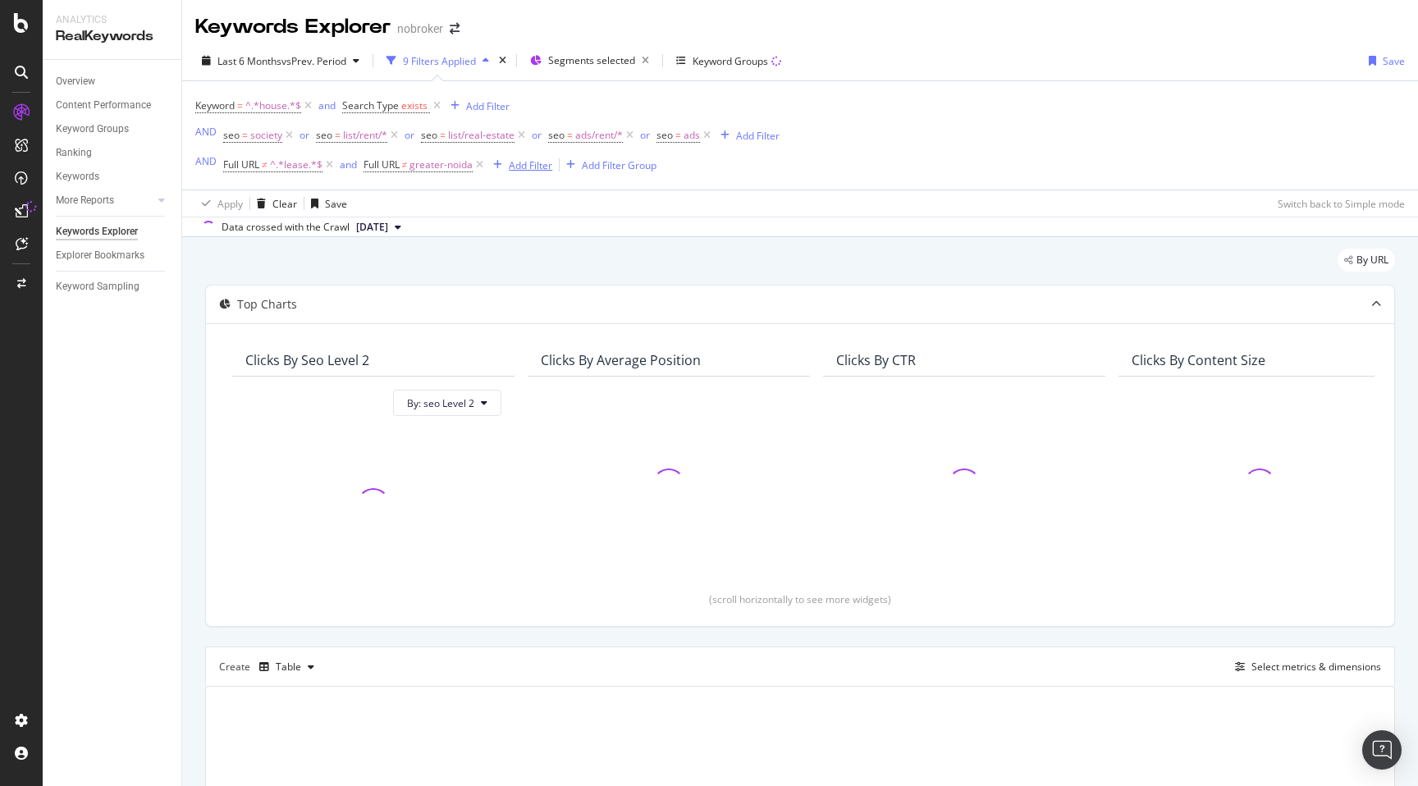
click at [531, 172] on div "Add Filter" at bounding box center [530, 165] width 43 height 14
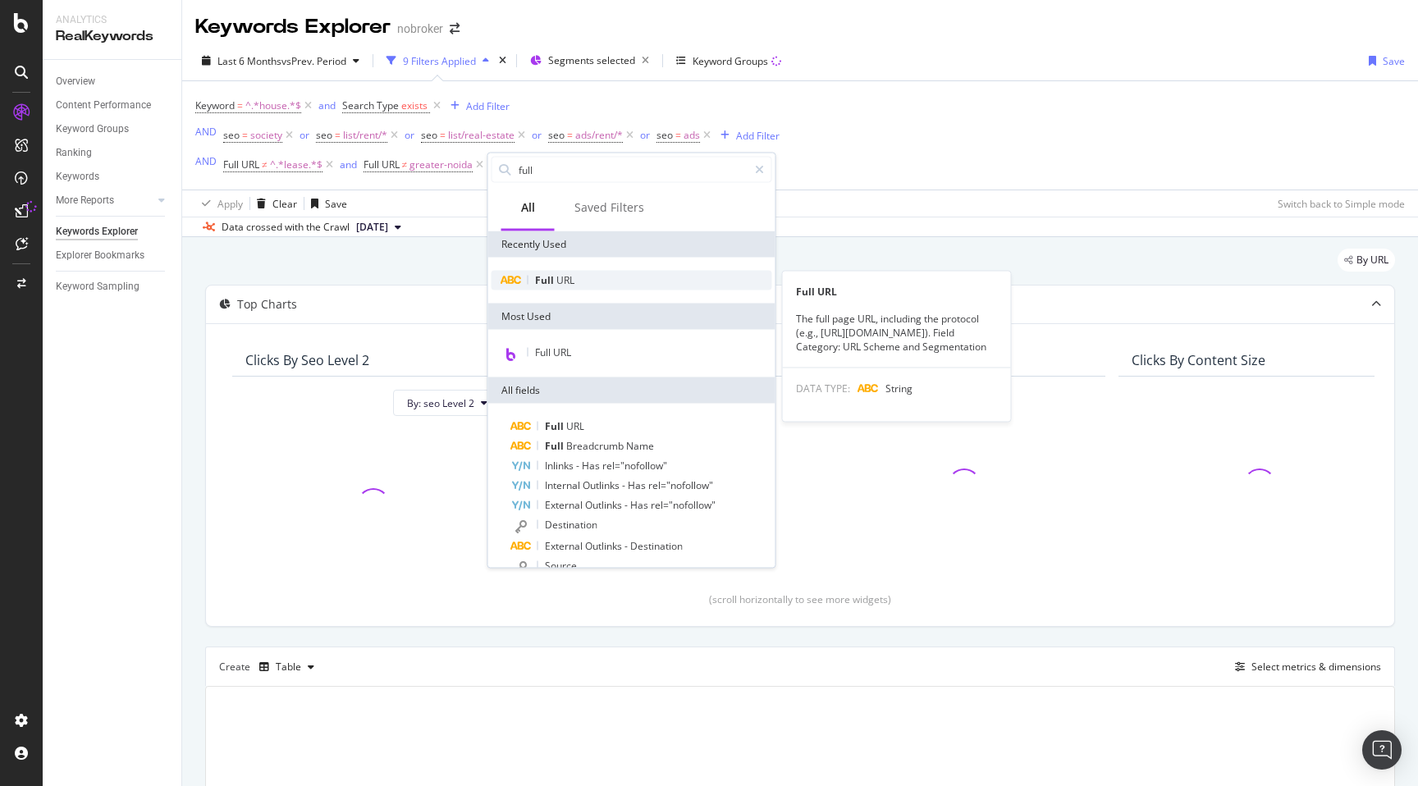
click at [552, 281] on span "Full" at bounding box center [545, 280] width 21 height 14
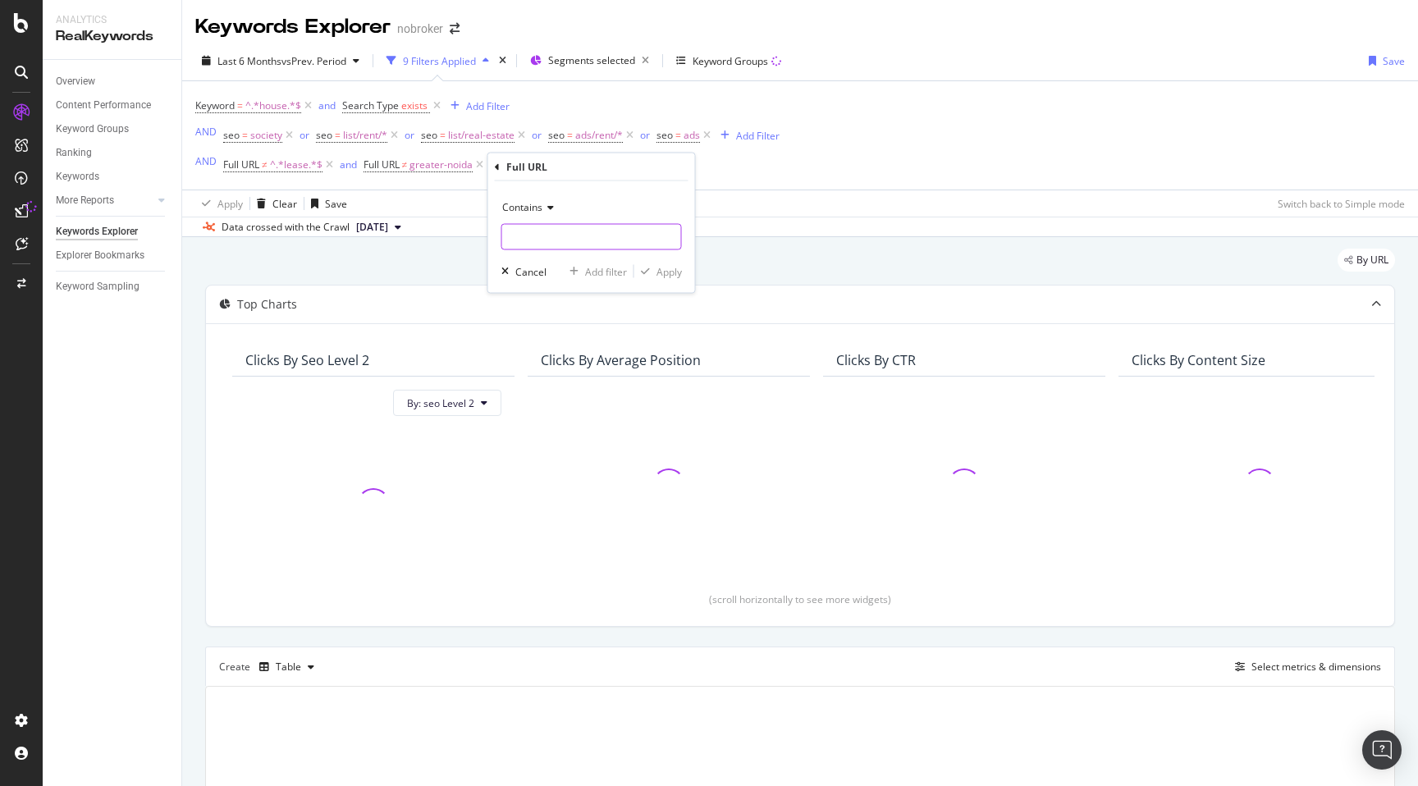
click at [535, 233] on input "text" at bounding box center [591, 237] width 179 height 26
type input "noida"
click at [672, 268] on div "Apply" at bounding box center [668, 271] width 25 height 14
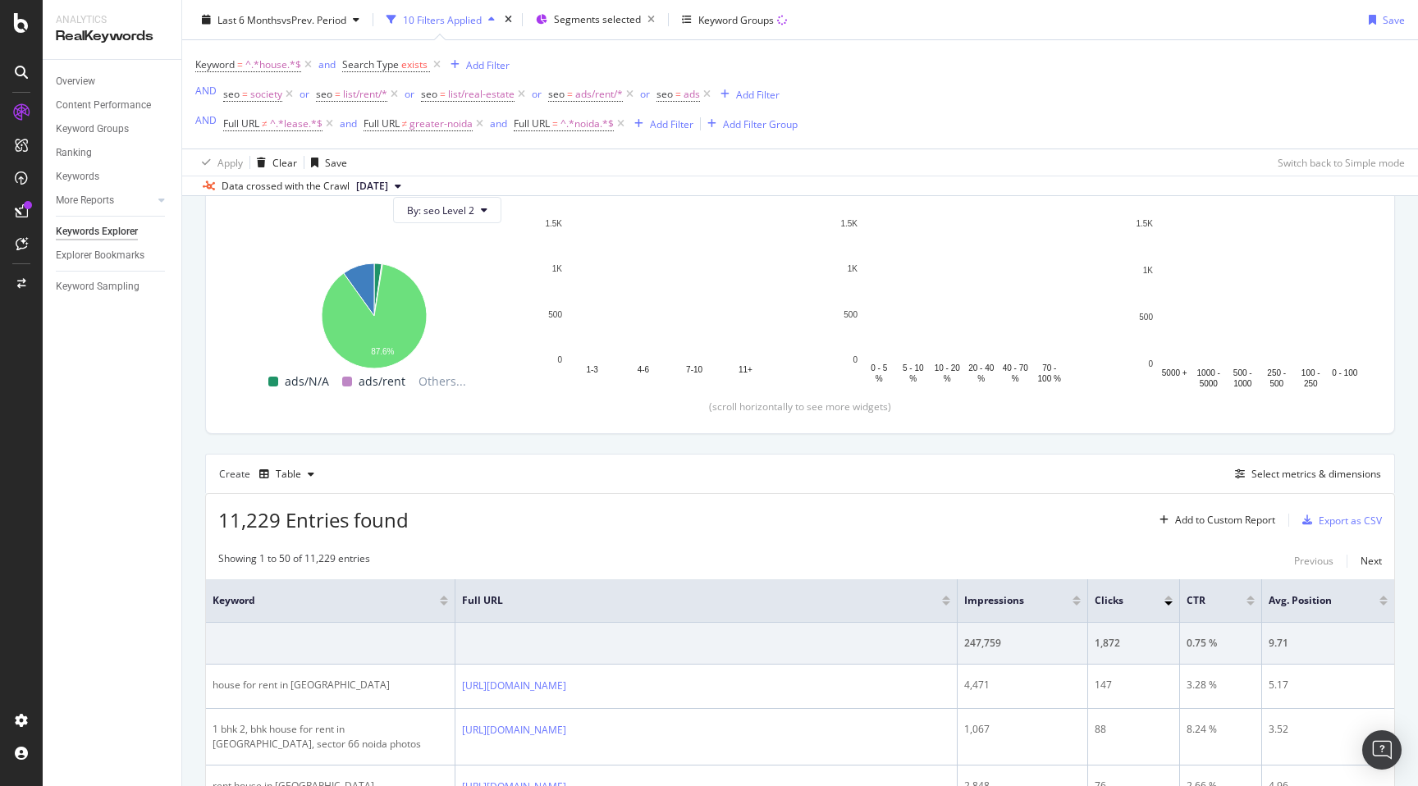
scroll to position [200, 0]
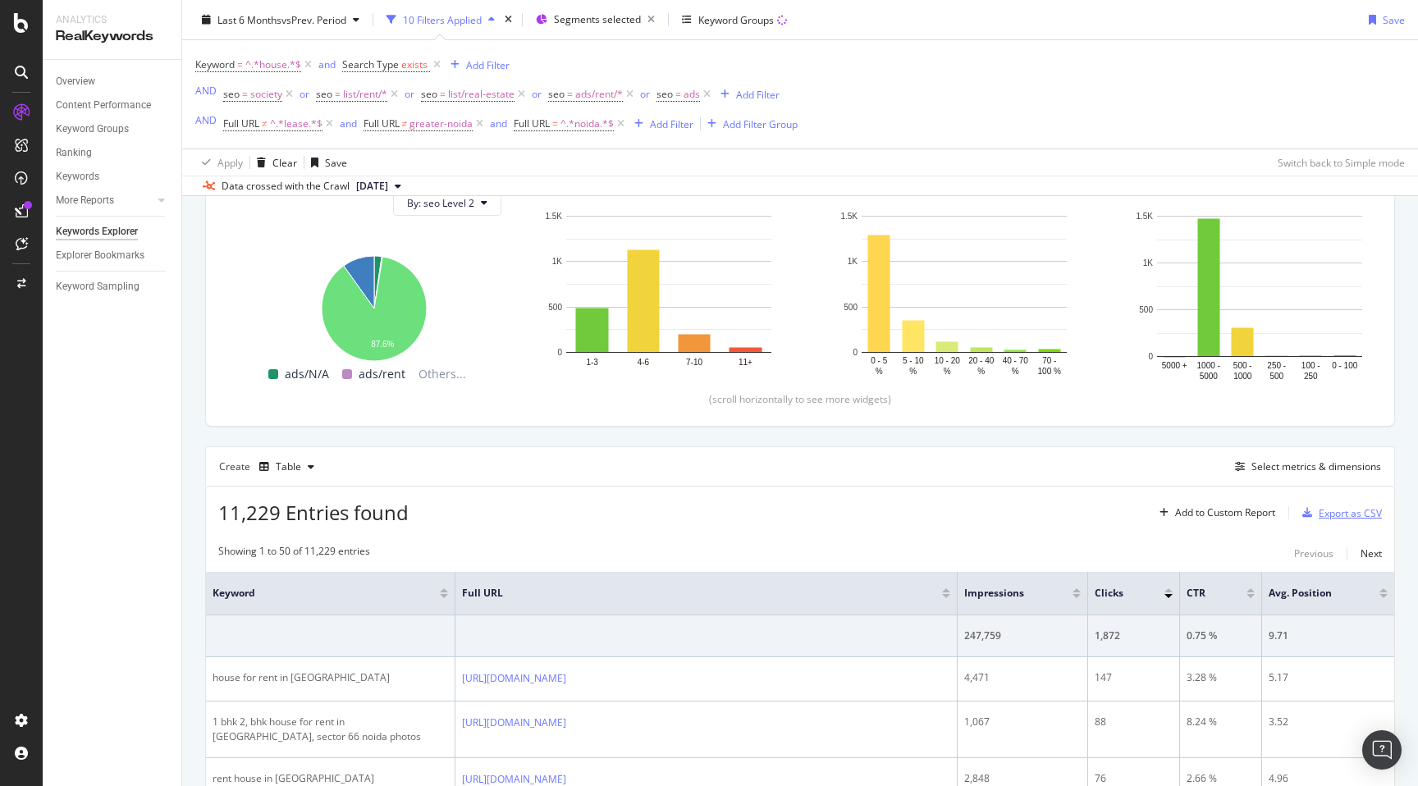
click at [1338, 515] on div "Export as CSV" at bounding box center [1350, 513] width 63 height 14
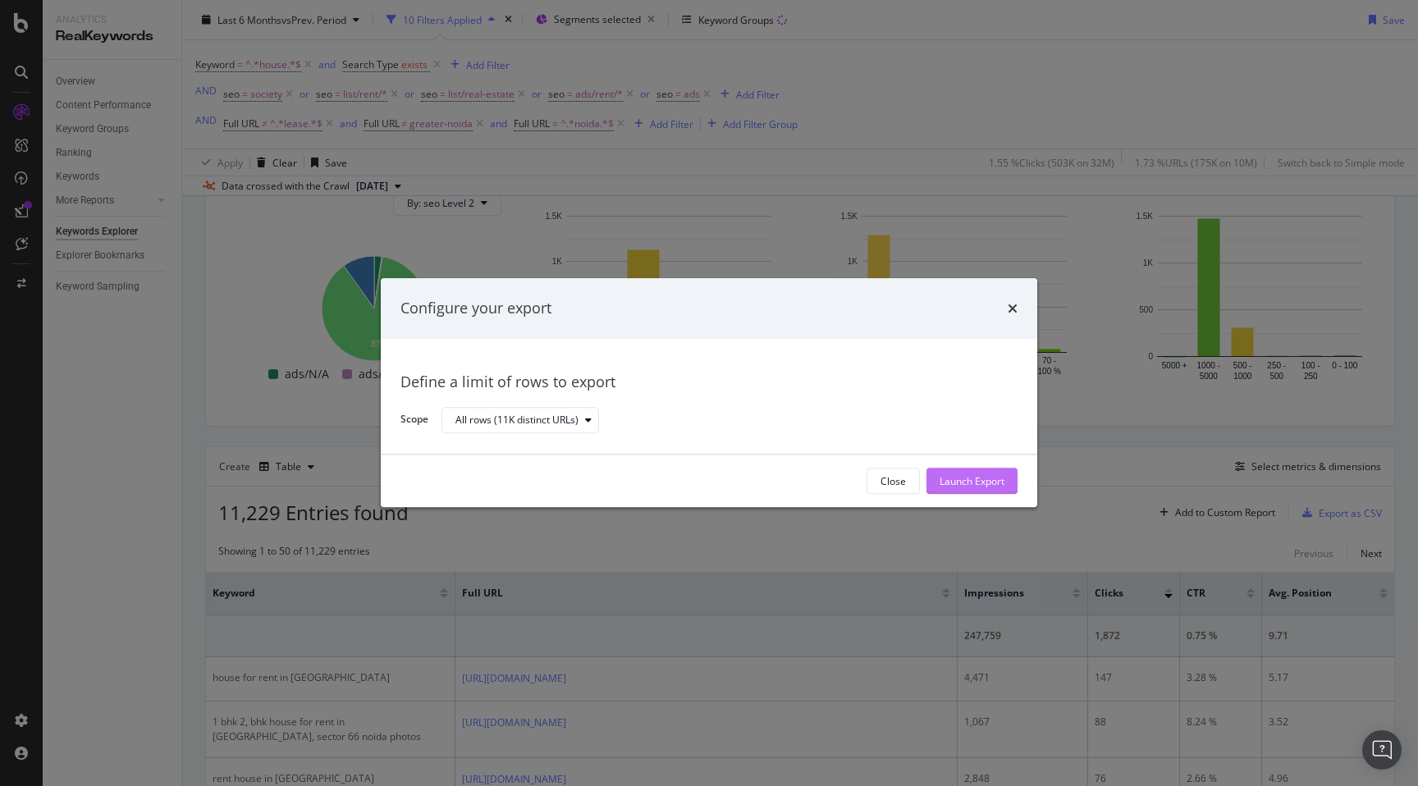
click at [969, 479] on div "Launch Export" at bounding box center [972, 481] width 65 height 14
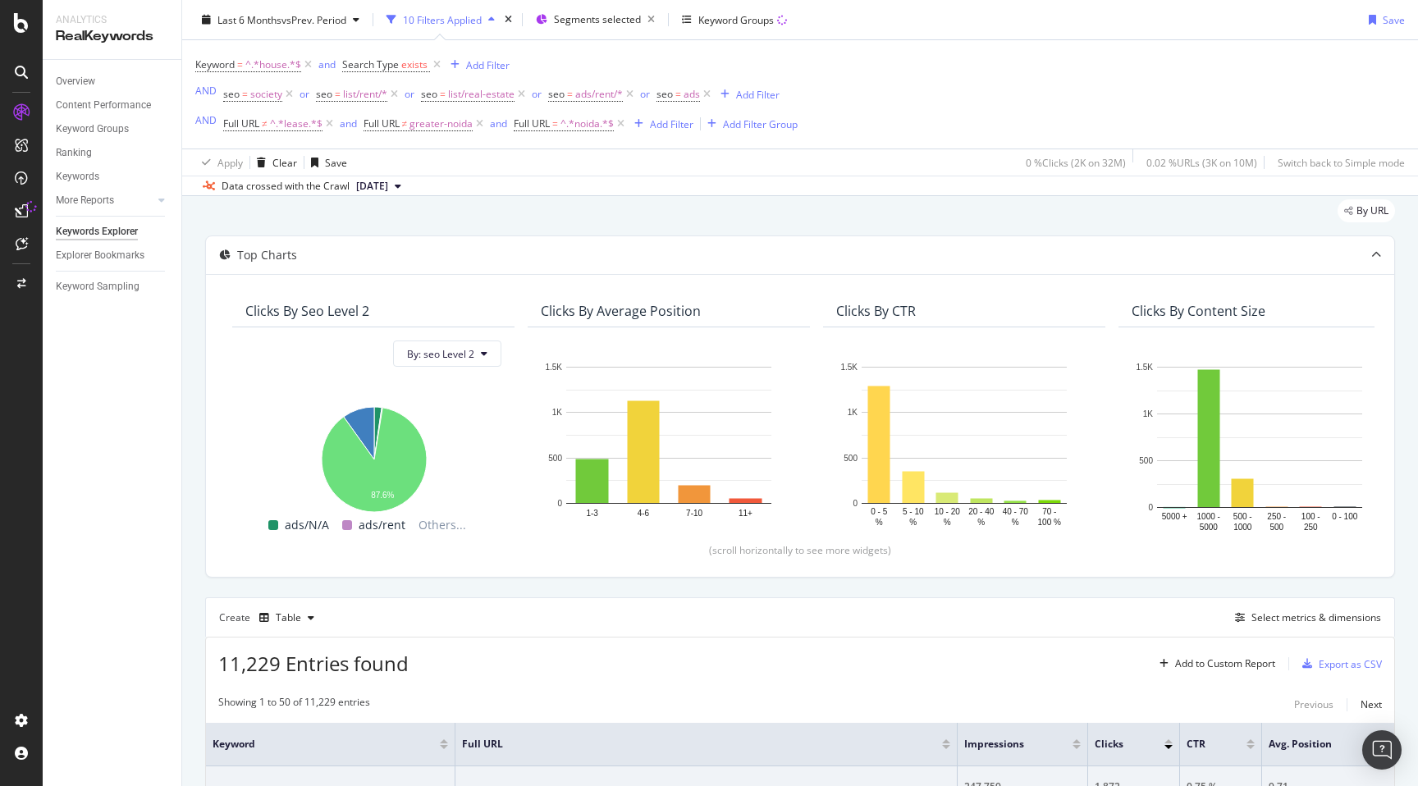
scroll to position [0, 0]
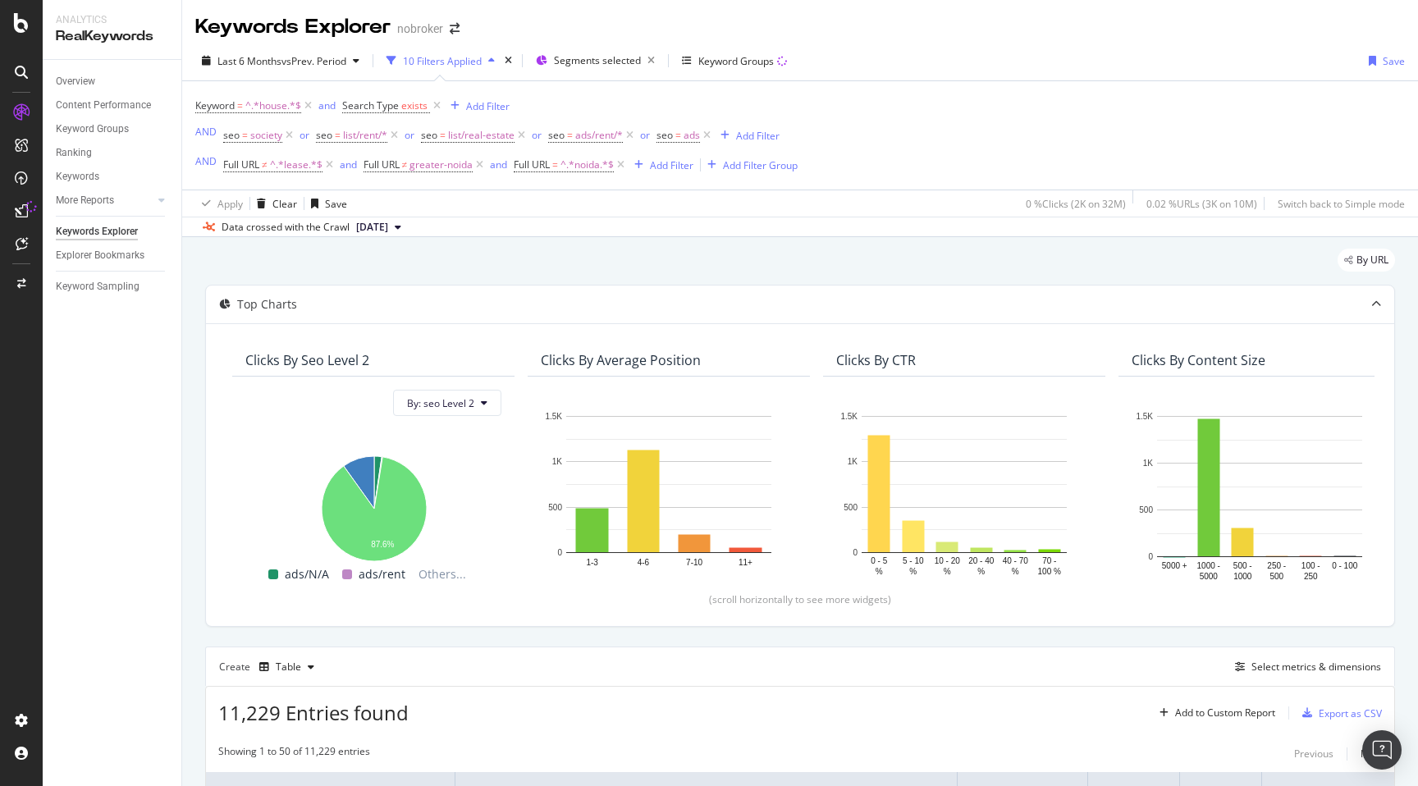
click at [562, 262] on div "By URL" at bounding box center [800, 267] width 1190 height 36
click at [816, 254] on div "By URL" at bounding box center [800, 267] width 1190 height 36
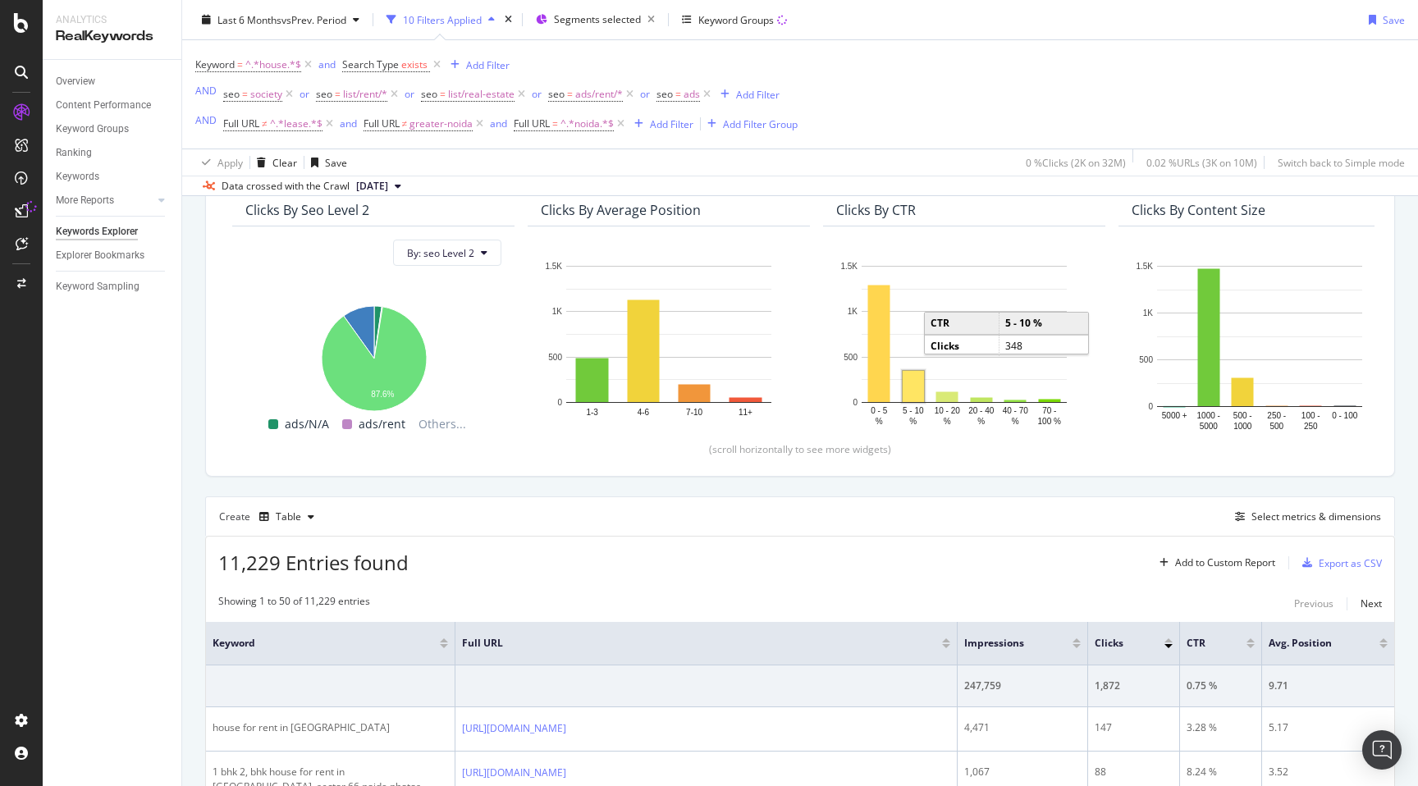
scroll to position [152, 0]
click at [583, 128] on span "^.*noida.*$" at bounding box center [586, 123] width 53 height 23
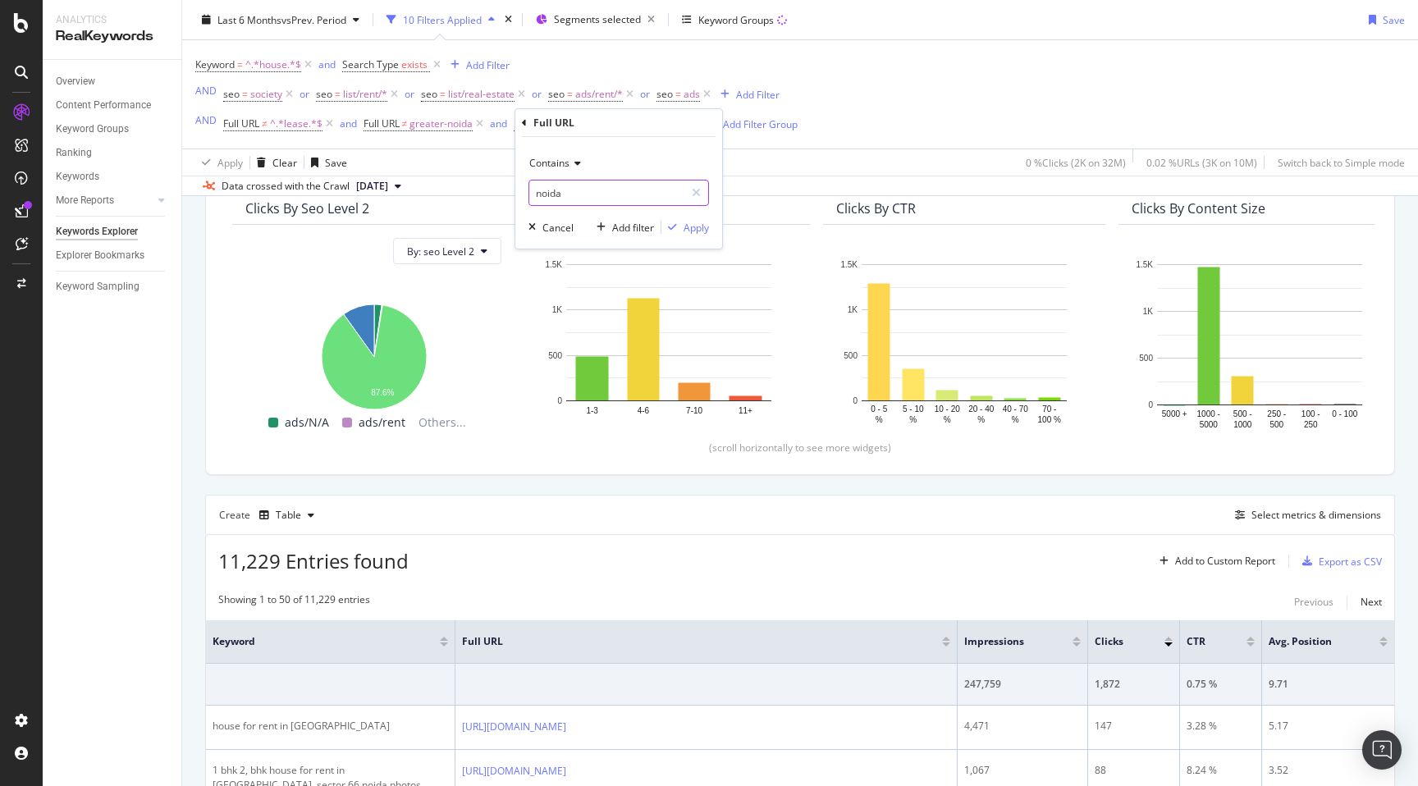
click at [584, 202] on input "noida" at bounding box center [606, 193] width 155 height 26
type input "faridabad"
click at [694, 230] on div "Apply" at bounding box center [696, 228] width 25 height 14
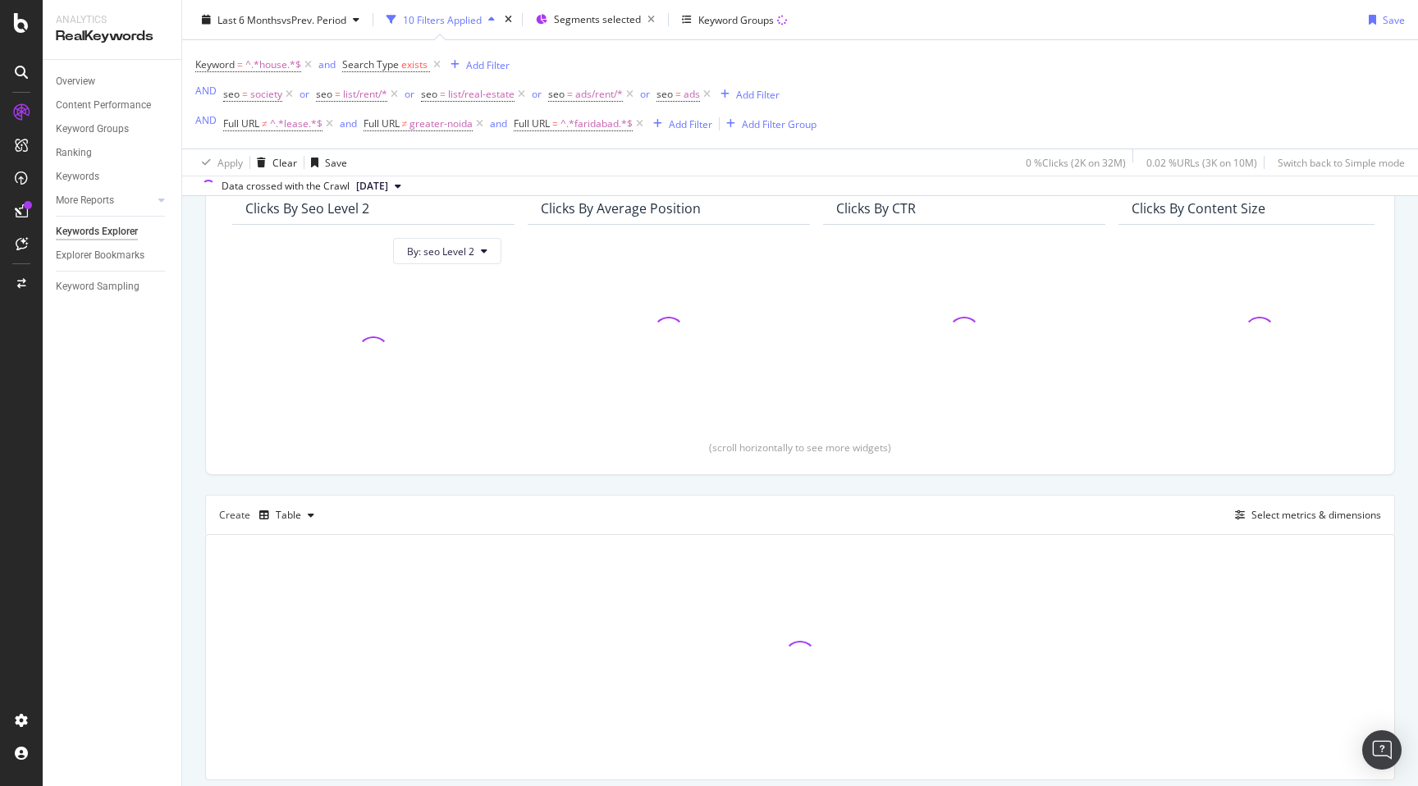
click at [187, 409] on div "By URL Top Charts Clicks By seo Level 2 By: seo Level 2 Clicks By Average Posit…" at bounding box center [800, 461] width 1236 height 752
click at [194, 465] on div "By URL Top Charts Clicks By seo Level 2 By: seo Level 2 Clicks By Average Posit…" at bounding box center [800, 461] width 1236 height 752
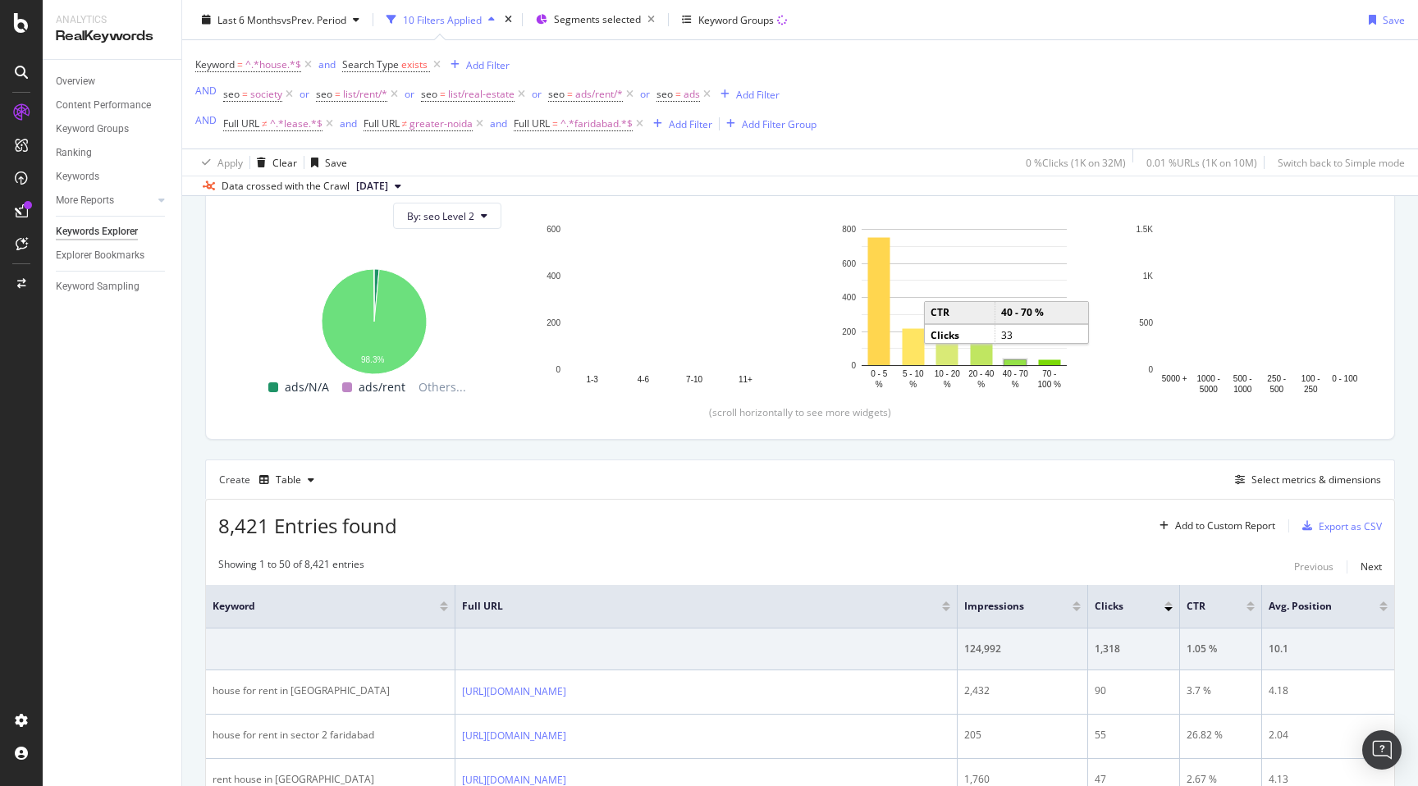
scroll to position [188, 0]
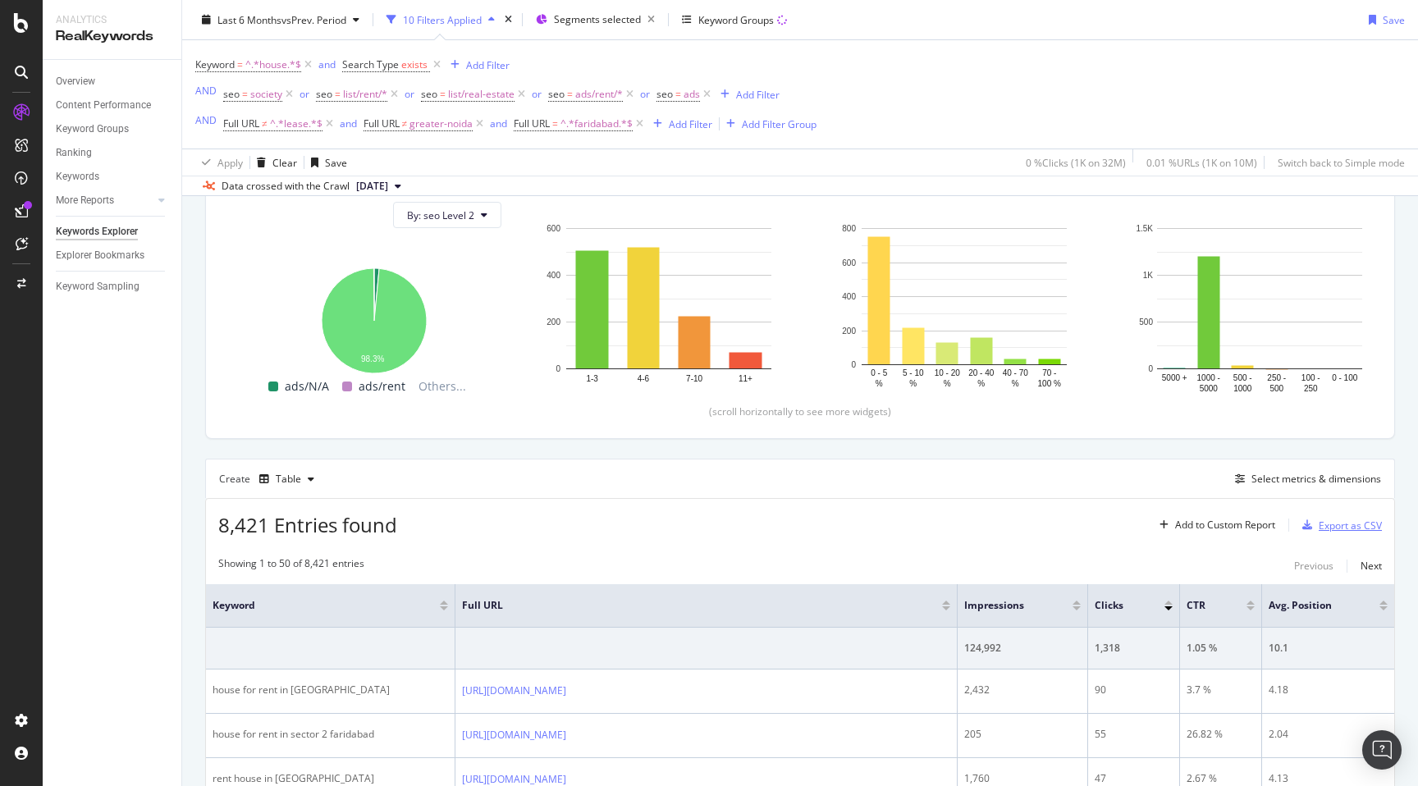
click at [1331, 529] on div "Export as CSV" at bounding box center [1350, 526] width 63 height 14
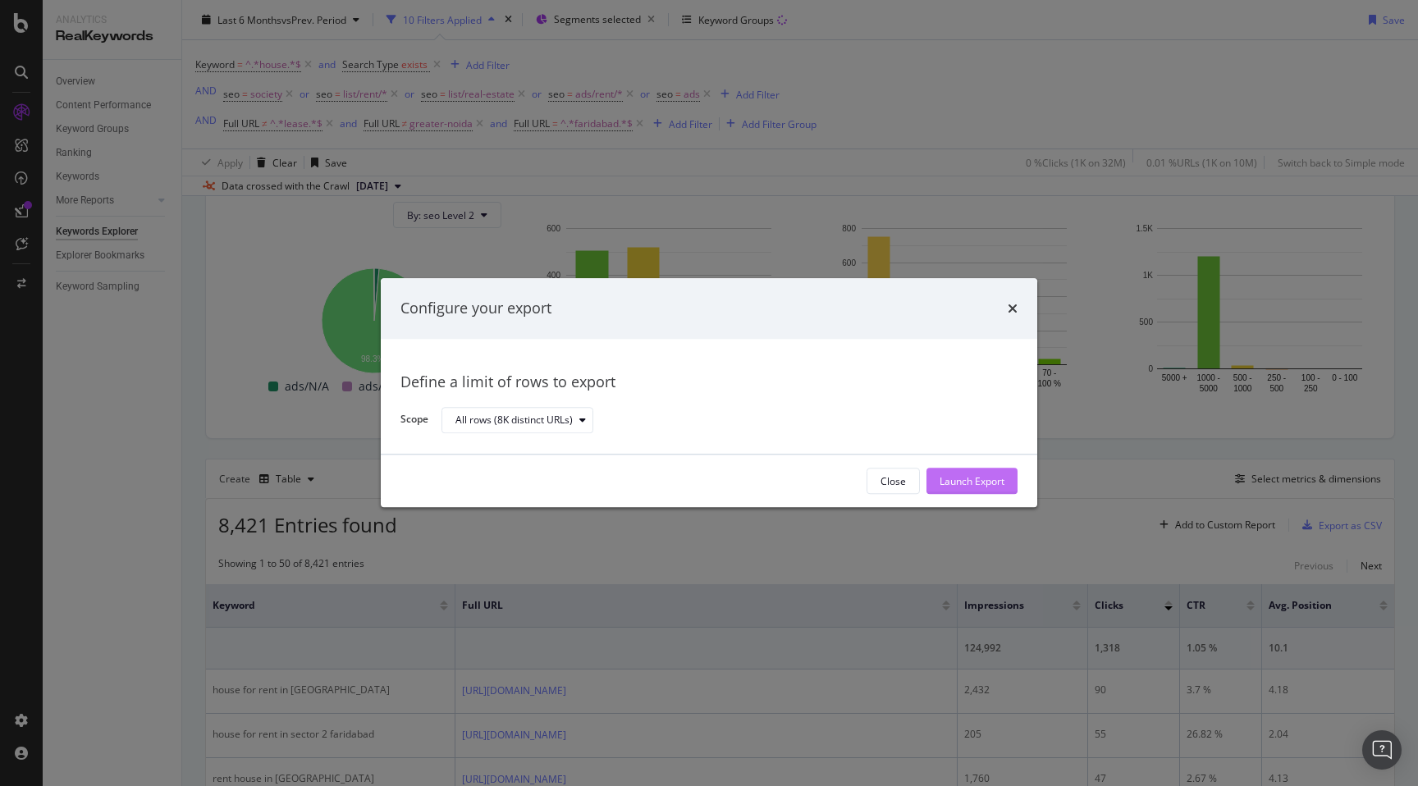
click at [977, 480] on div "Launch Export" at bounding box center [972, 481] width 65 height 14
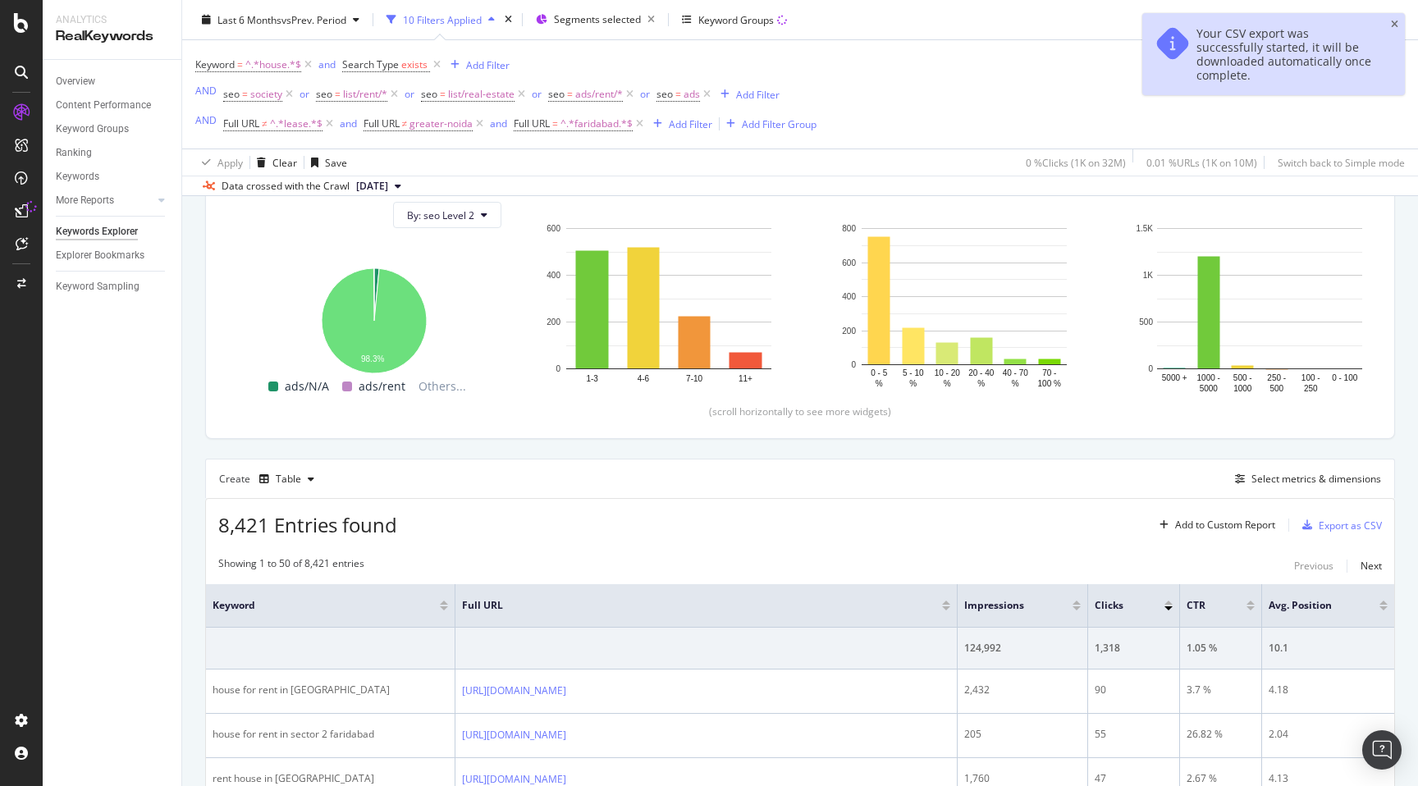
click at [1021, 21] on div "Last 6 Months vs Prev. Period 10 Filters Applied Segments selected Keyword Grou…" at bounding box center [800, 23] width 1236 height 33
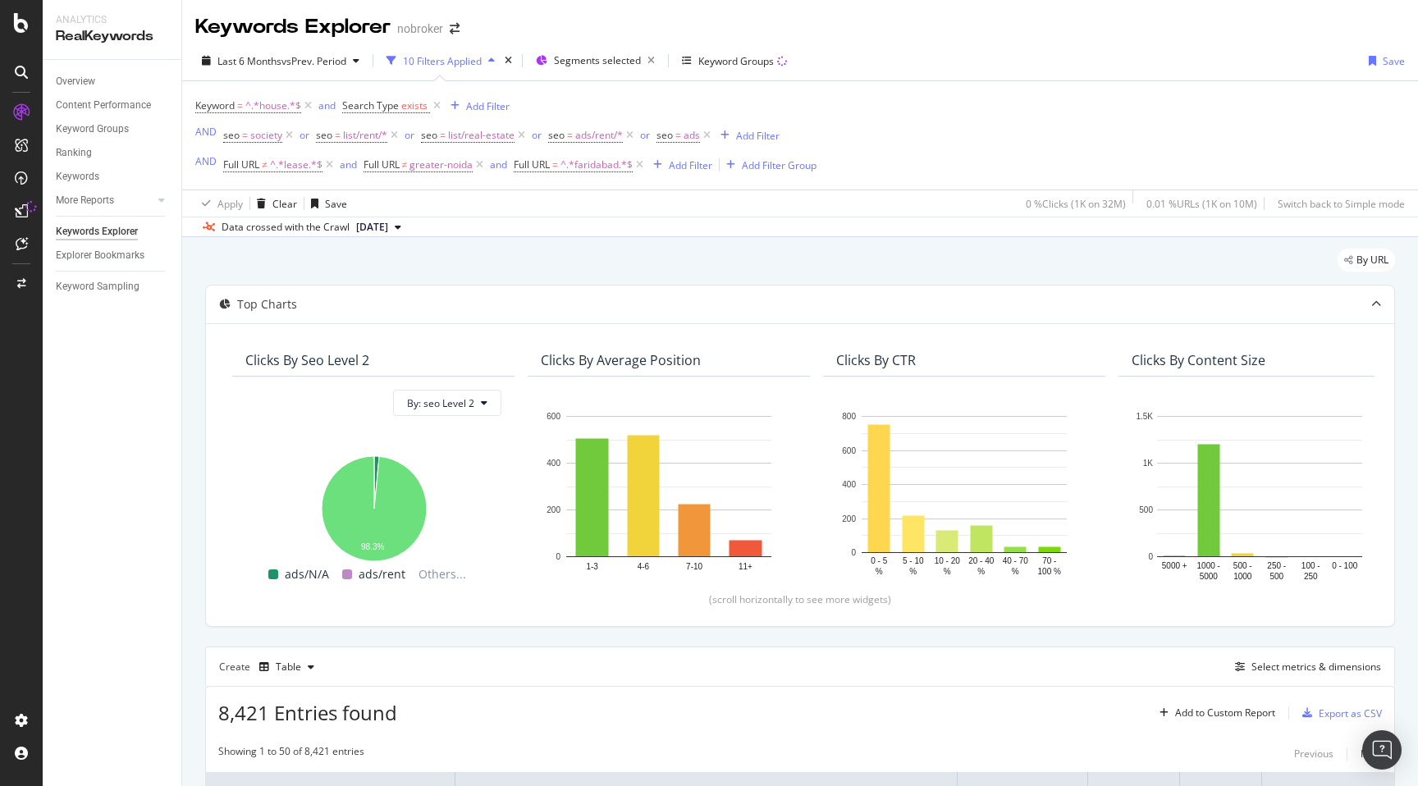
click at [678, 265] on div "By URL" at bounding box center [800, 267] width 1190 height 36
click at [594, 167] on span "^.*faridabad.*$" at bounding box center [596, 164] width 72 height 23
click at [596, 240] on input "faridabad" at bounding box center [606, 235] width 155 height 26
type input "ghaziabad"
click at [684, 270] on div "Apply" at bounding box center [696, 269] width 25 height 14
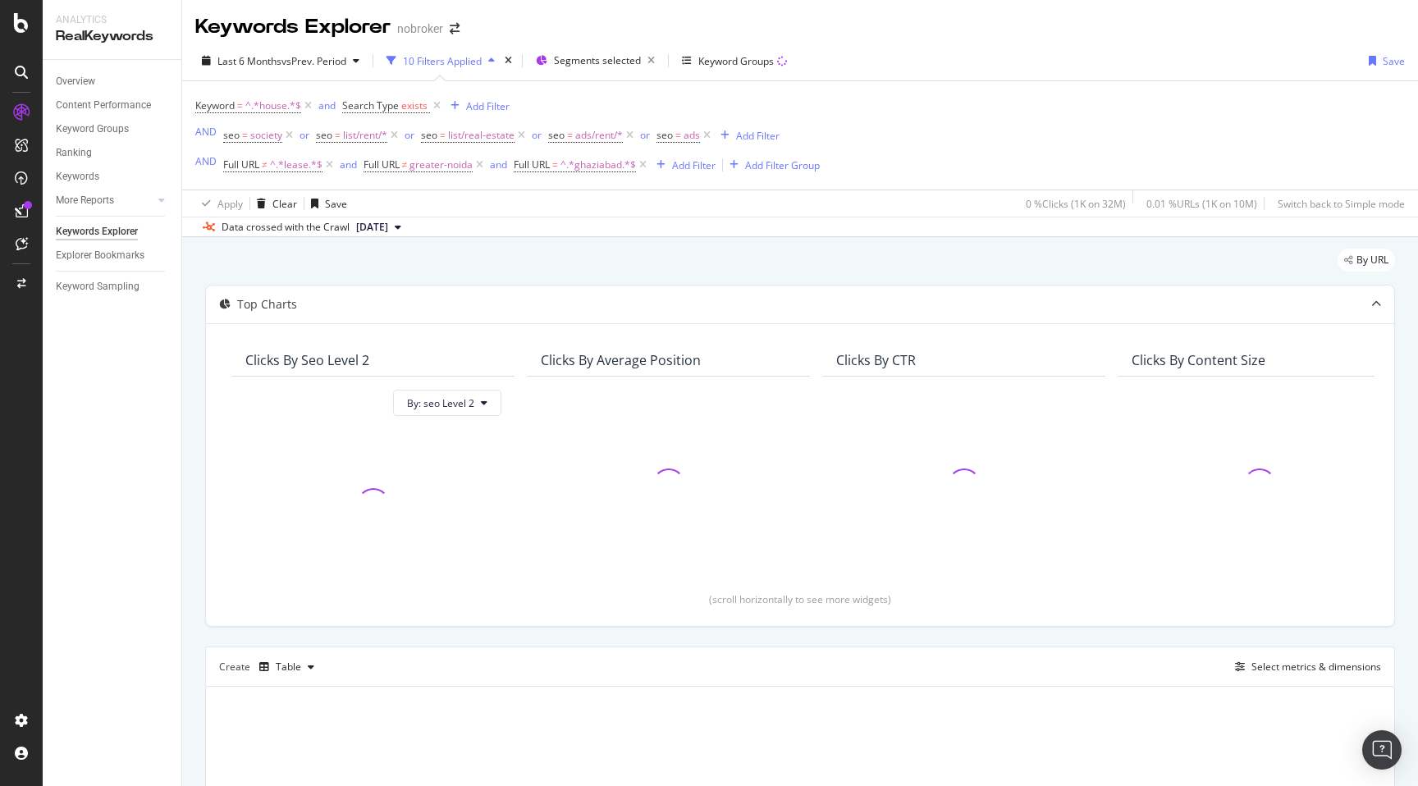
click at [193, 487] on div "By URL Top Charts Clicks By seo Level 2 By: seo Level 2 Clicks By Average Posit…" at bounding box center [800, 613] width 1236 height 752
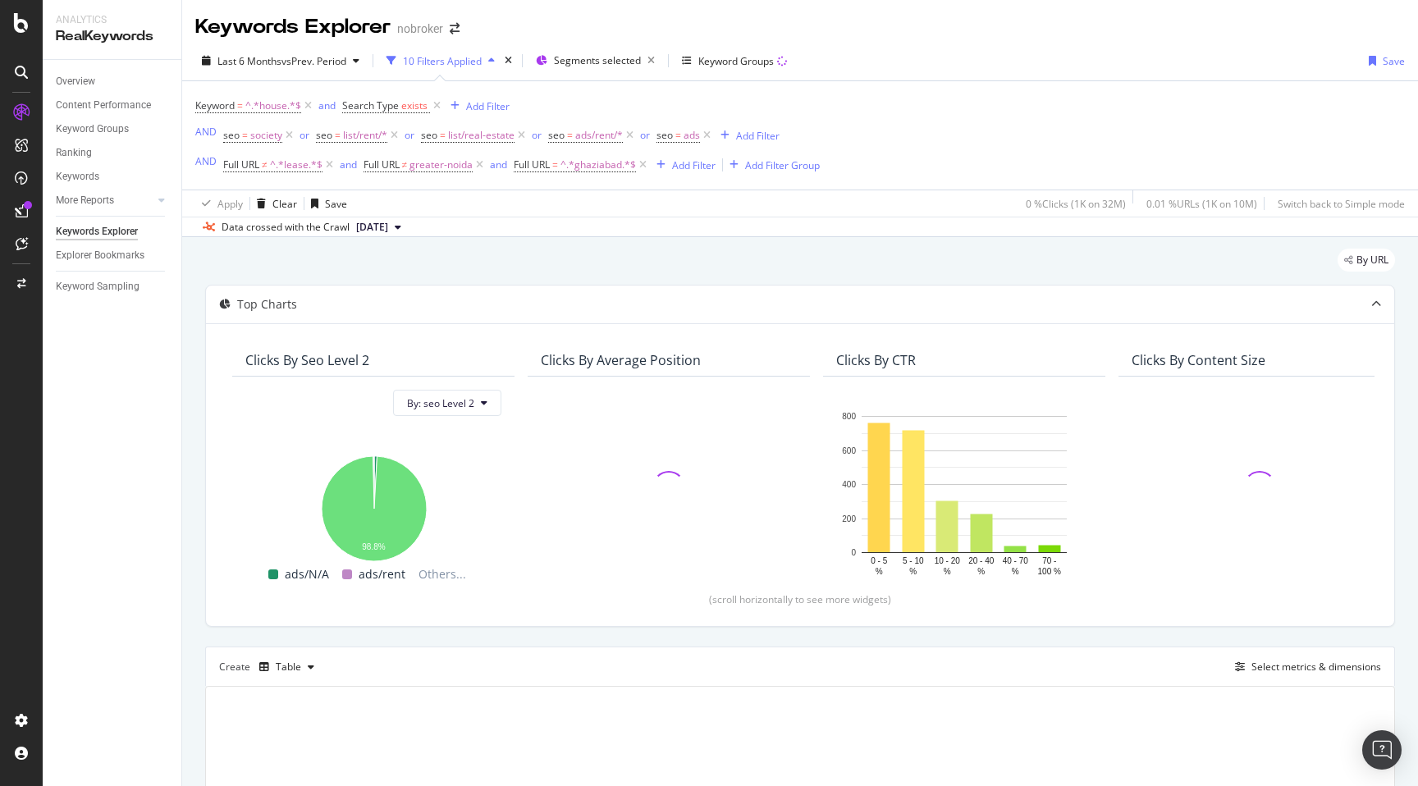
click at [474, 257] on div "By URL" at bounding box center [800, 267] width 1190 height 36
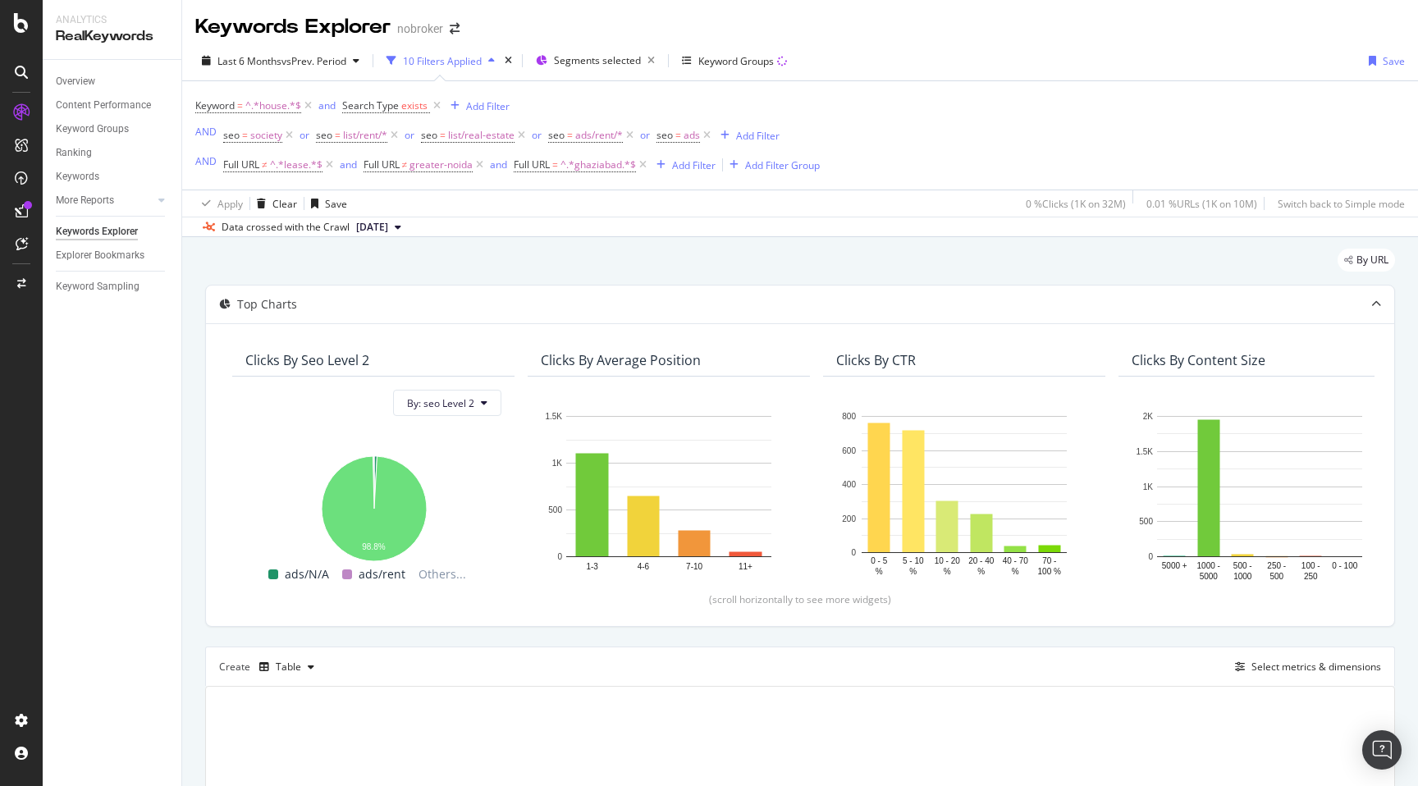
click at [193, 633] on div "By URL Top Charts Clicks By seo Level 2 By: seo Level 2 Hold CMD (⌘) while clic…" at bounding box center [800, 613] width 1236 height 752
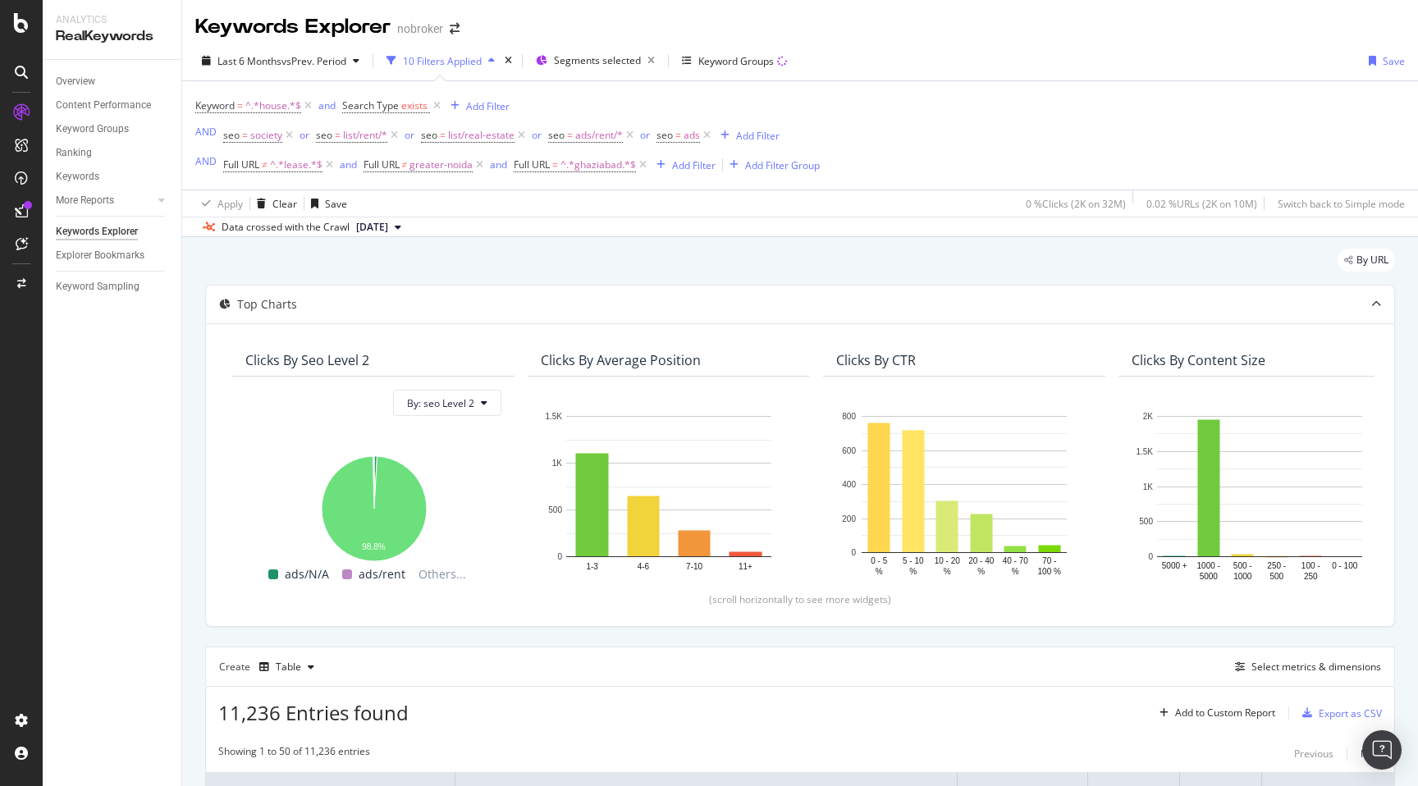
click at [1333, 716] on div "Export as CSV" at bounding box center [1350, 714] width 63 height 14
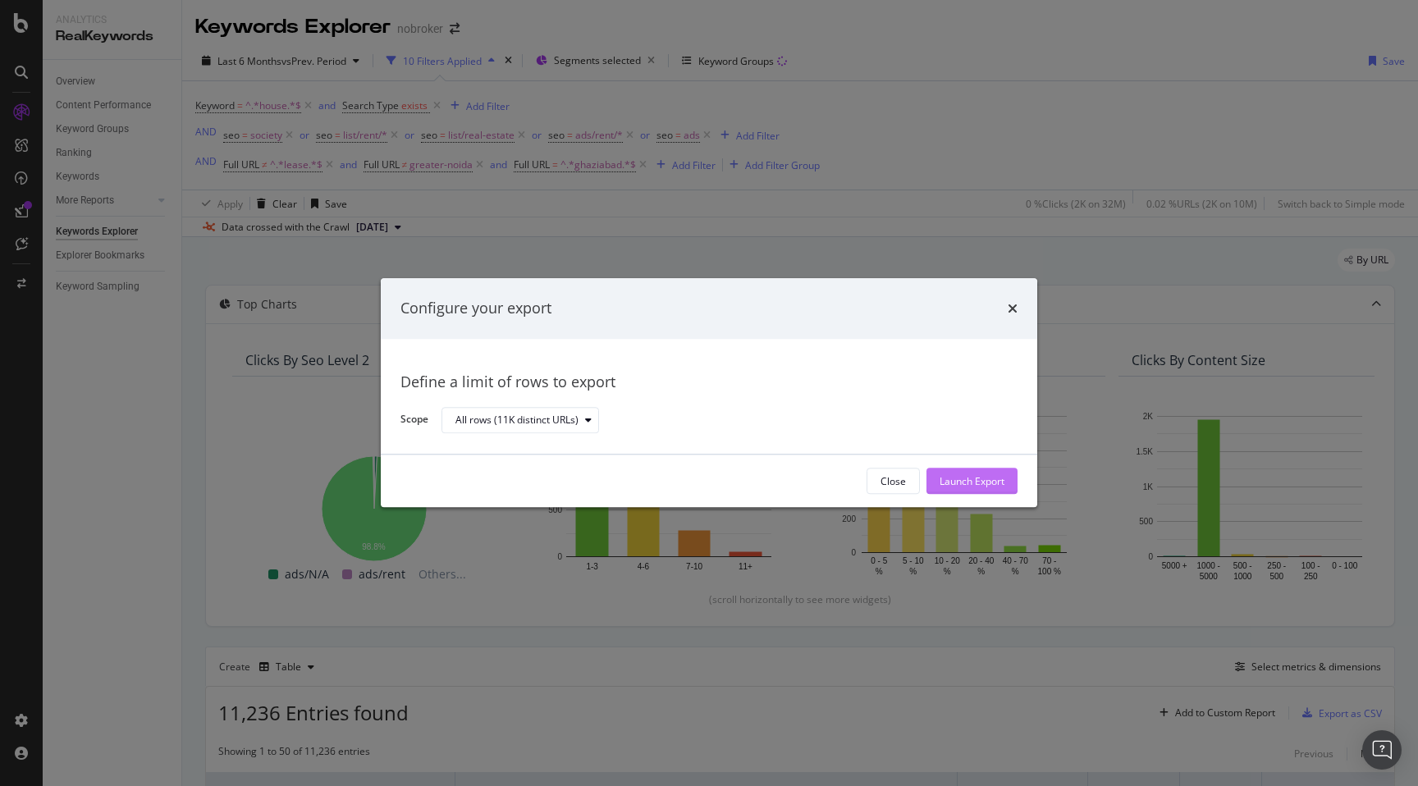
click at [990, 478] on div "Launch Export" at bounding box center [972, 481] width 65 height 14
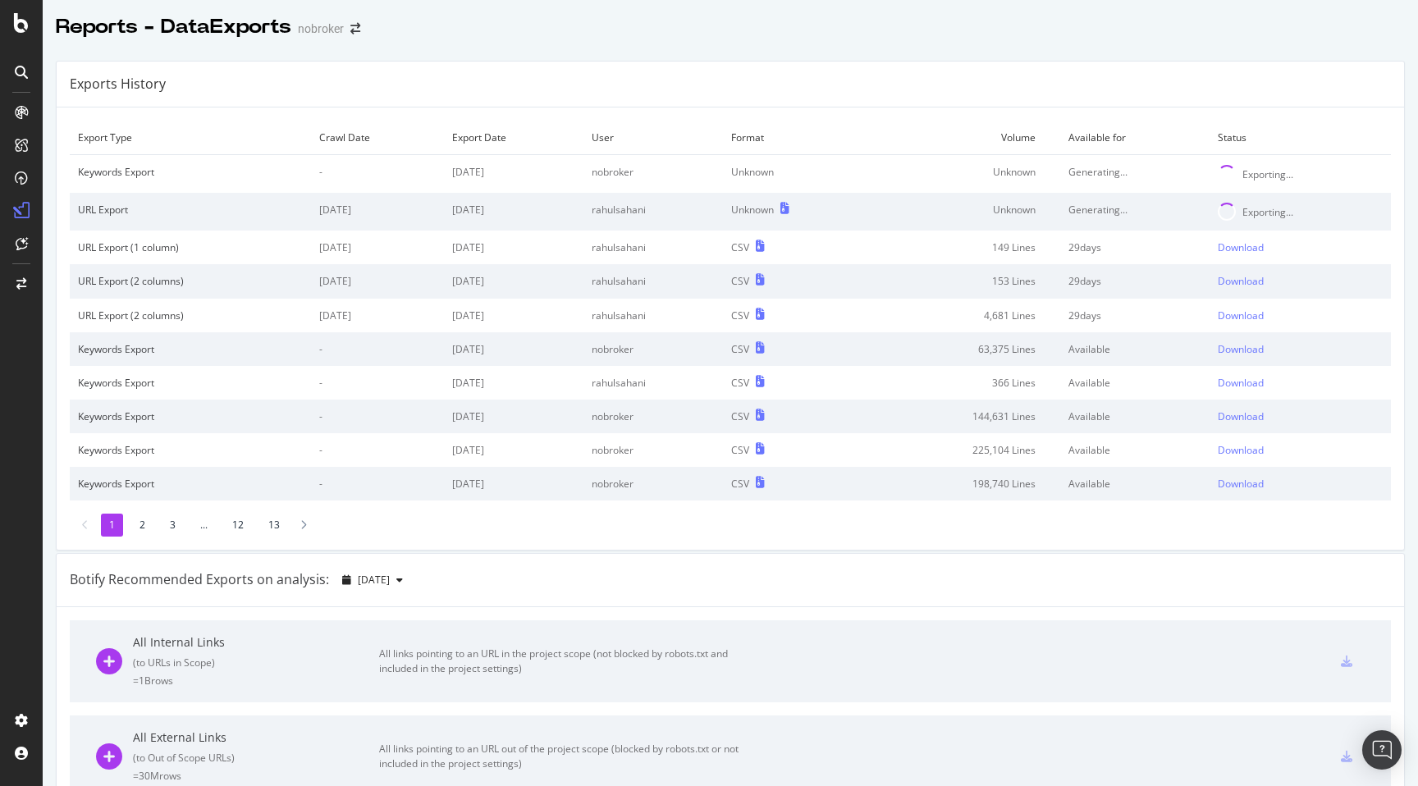
click at [867, 32] on div "Reports - DataExports nobroker" at bounding box center [730, 20] width 1375 height 41
click at [1126, 78] on div "Exports History" at bounding box center [730, 85] width 1347 height 46
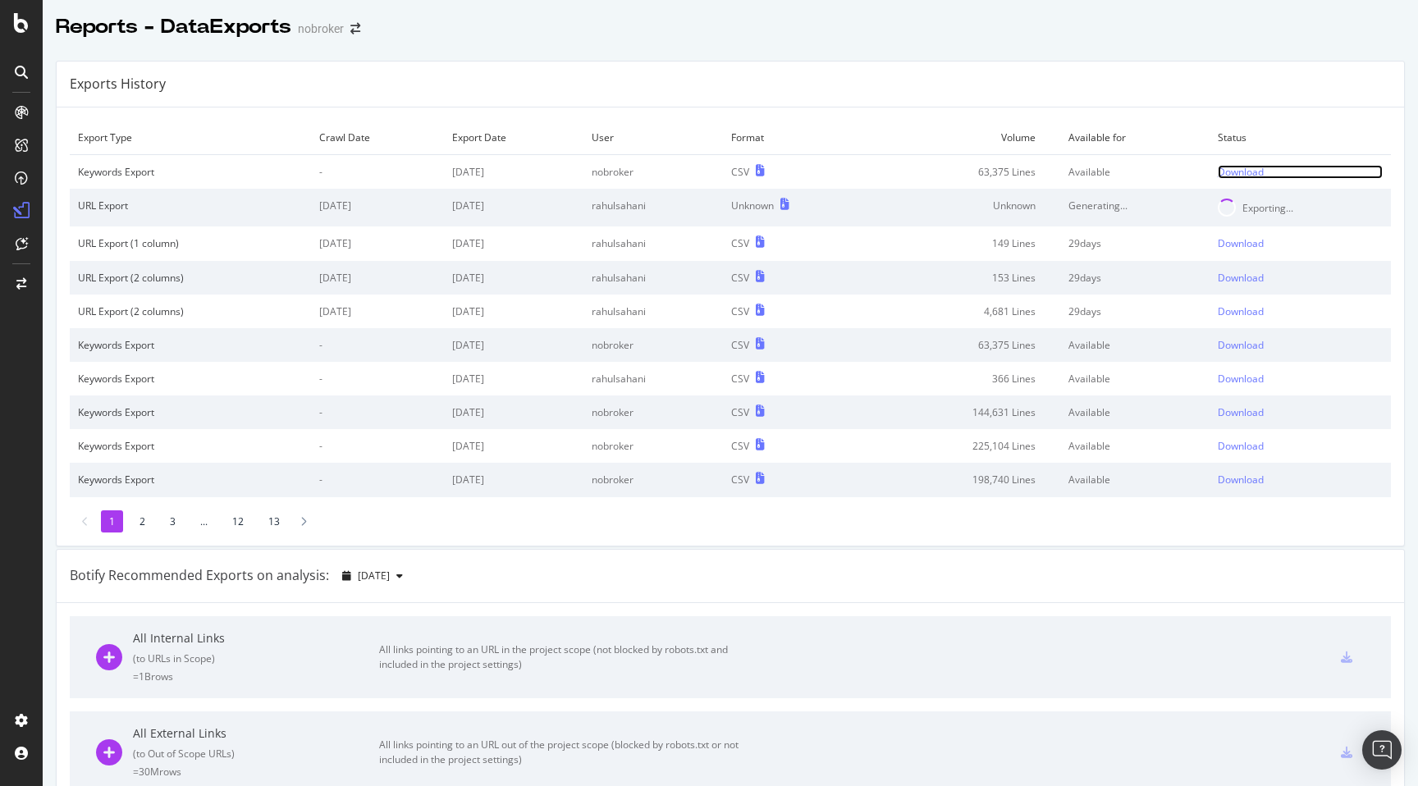
click at [1248, 170] on div "Download" at bounding box center [1241, 172] width 46 height 14
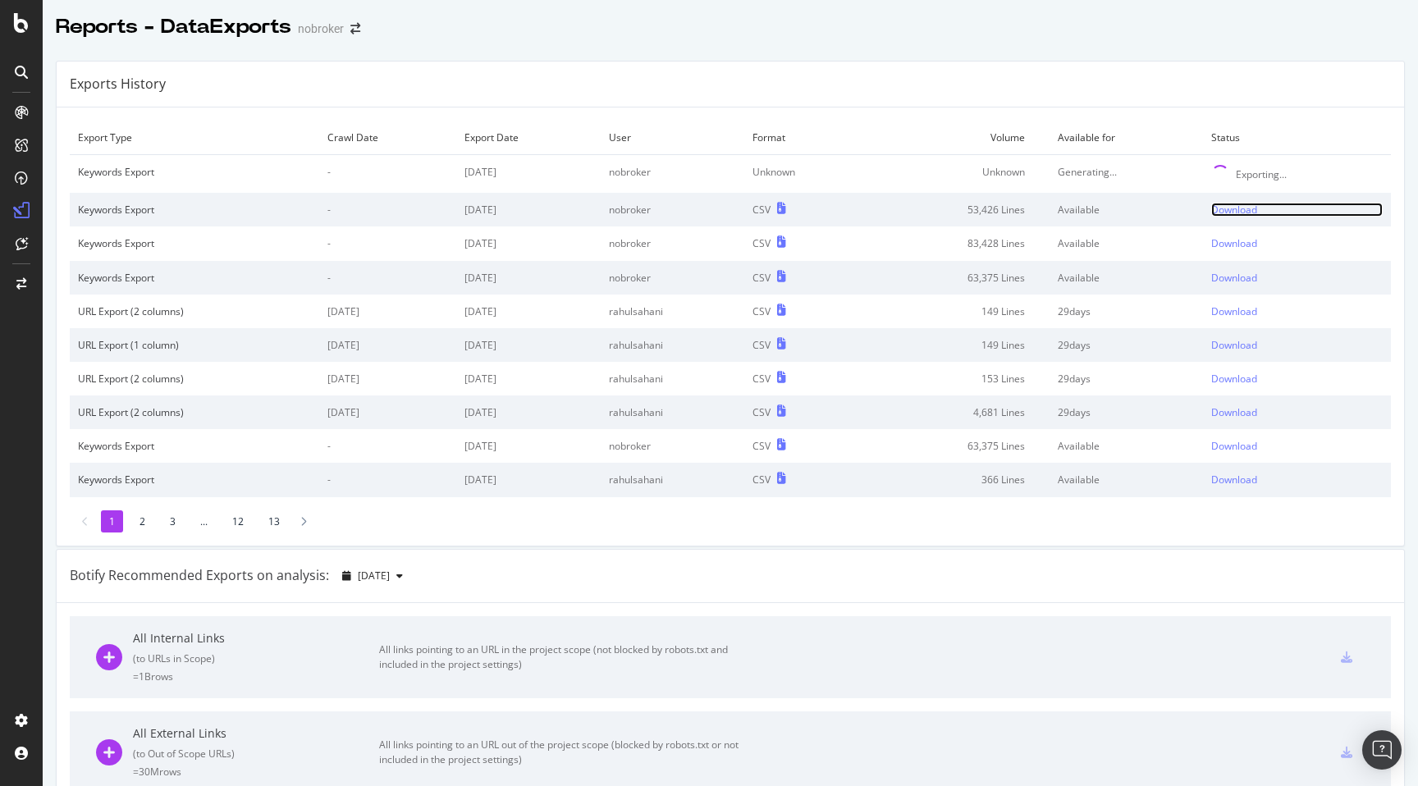
click at [1228, 204] on div "Download" at bounding box center [1234, 210] width 46 height 14
click at [1104, 41] on div at bounding box center [730, 44] width 1375 height 7
click at [950, 85] on div "Exports History" at bounding box center [730, 85] width 1347 height 46
click at [1008, 77] on div "Exports History" at bounding box center [730, 85] width 1347 height 46
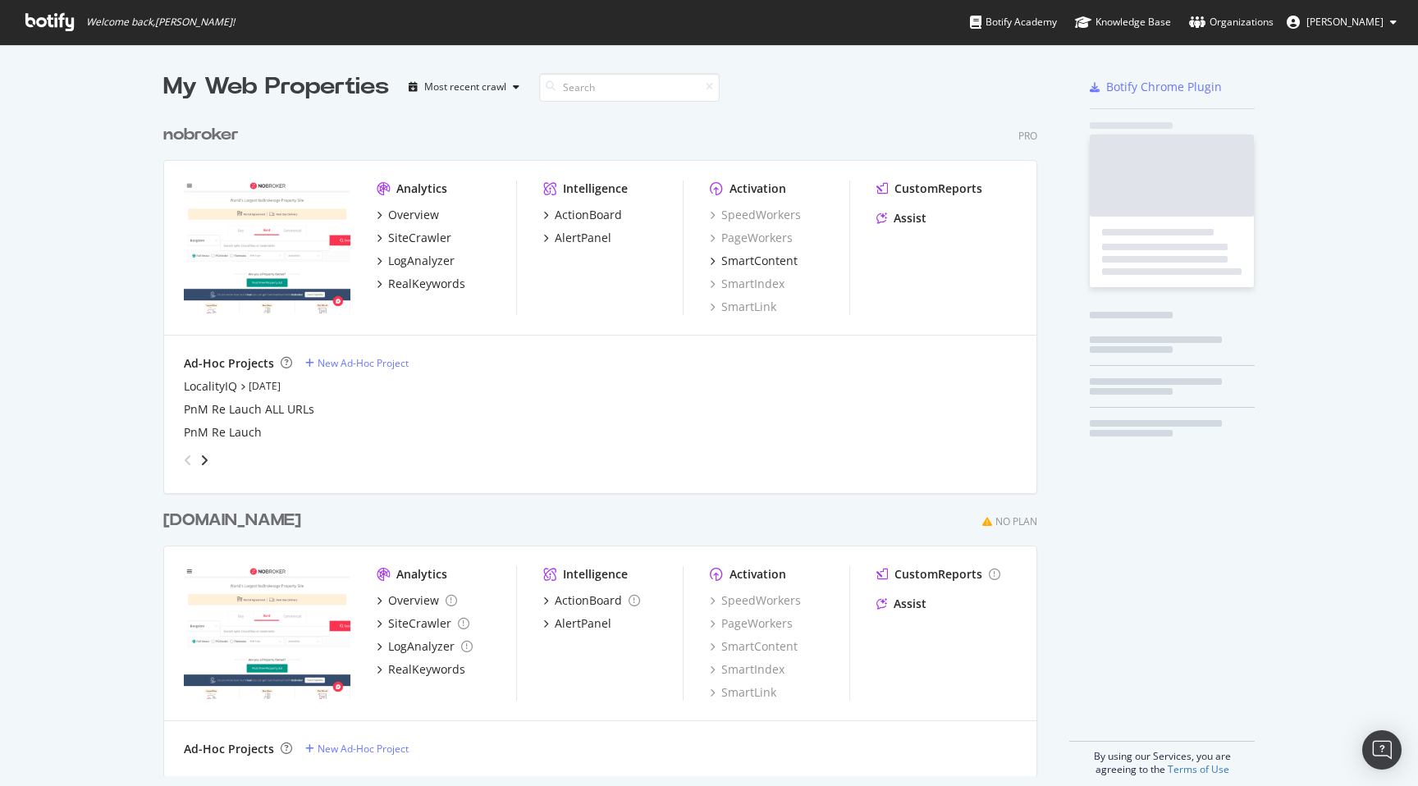
scroll to position [673, 887]
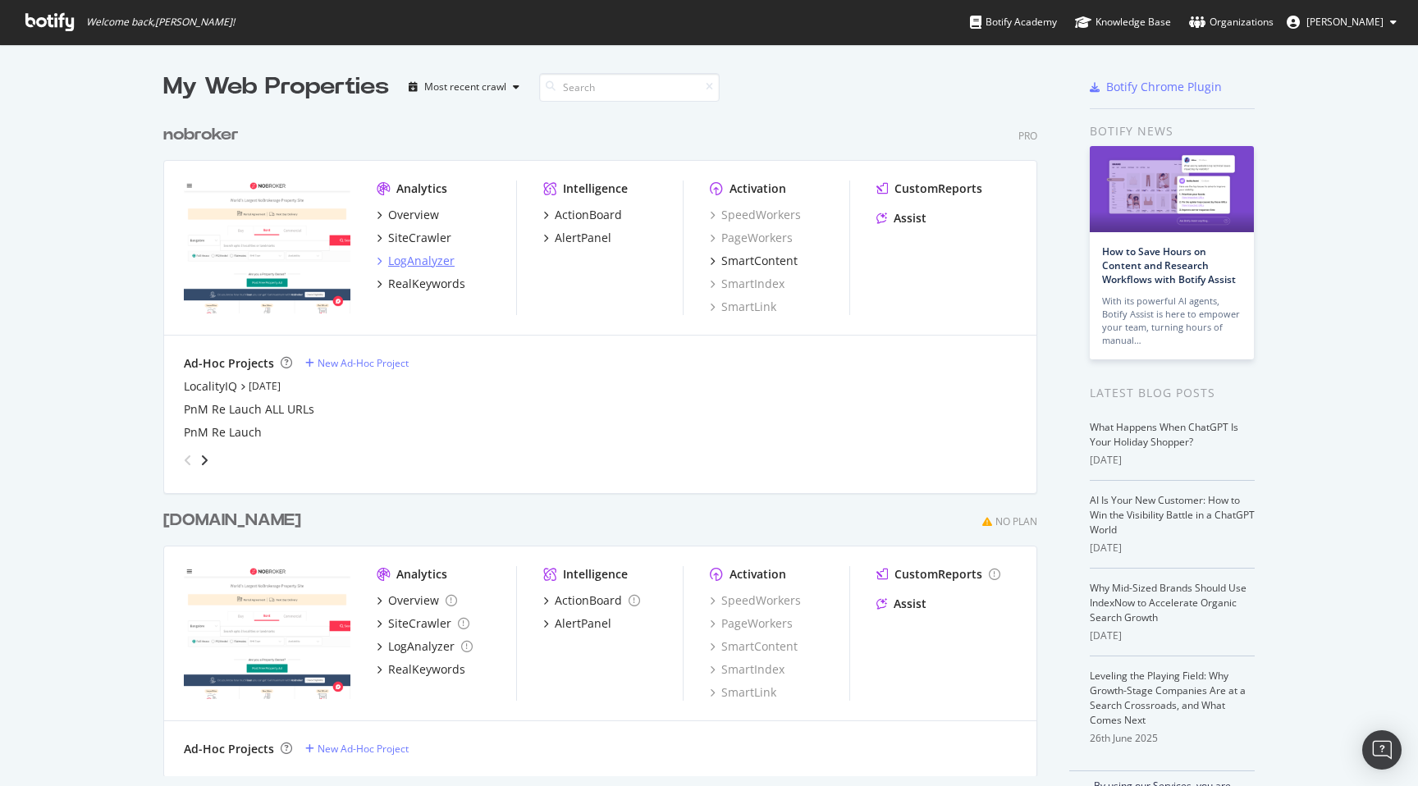
click at [428, 258] on div "LogAnalyzer" at bounding box center [421, 261] width 66 height 16
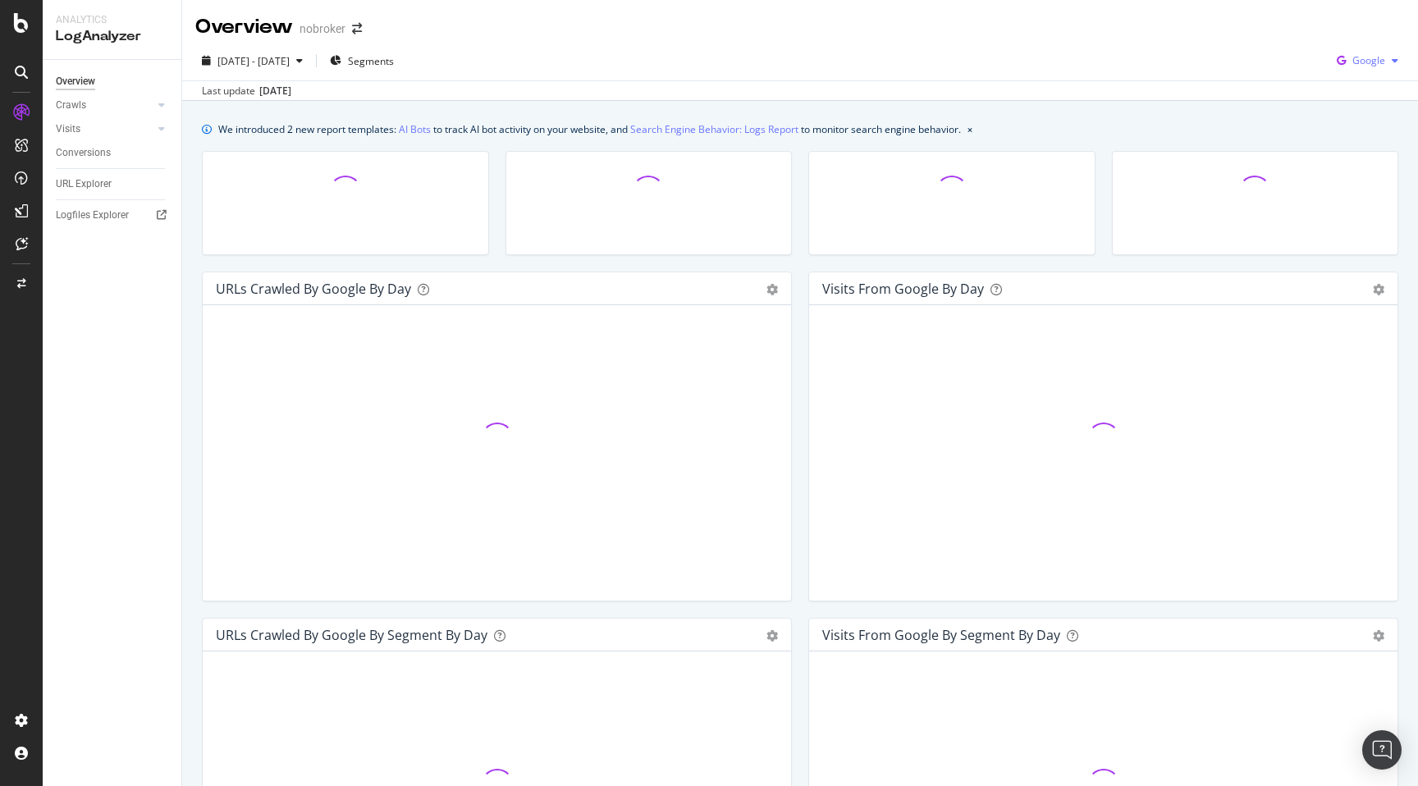
click at [1373, 57] on span "Google" at bounding box center [1368, 60] width 33 height 14
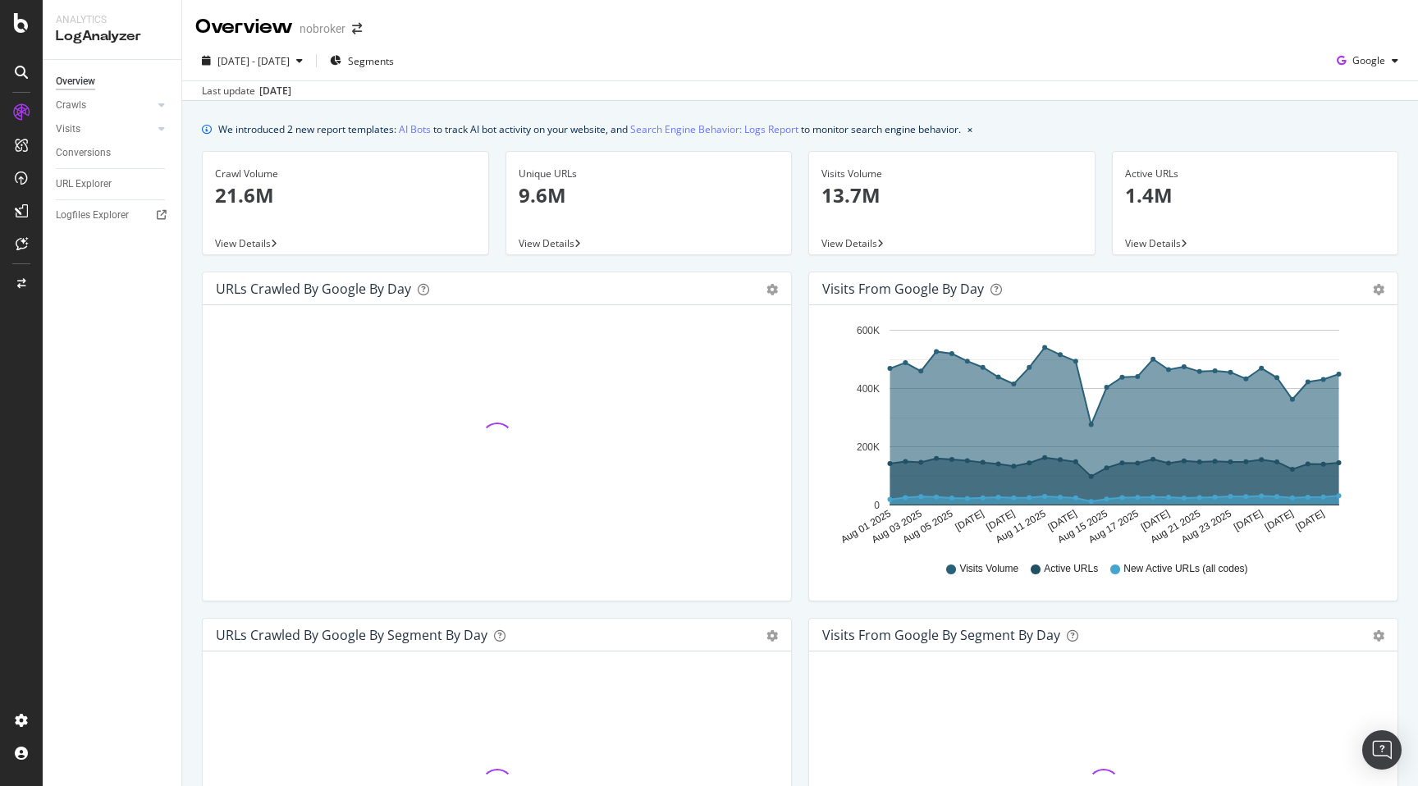
click at [1302, 121] on div "We introduced 2 new report templates: AI Bots to track AI bot activity on your …" at bounding box center [800, 129] width 1196 height 17
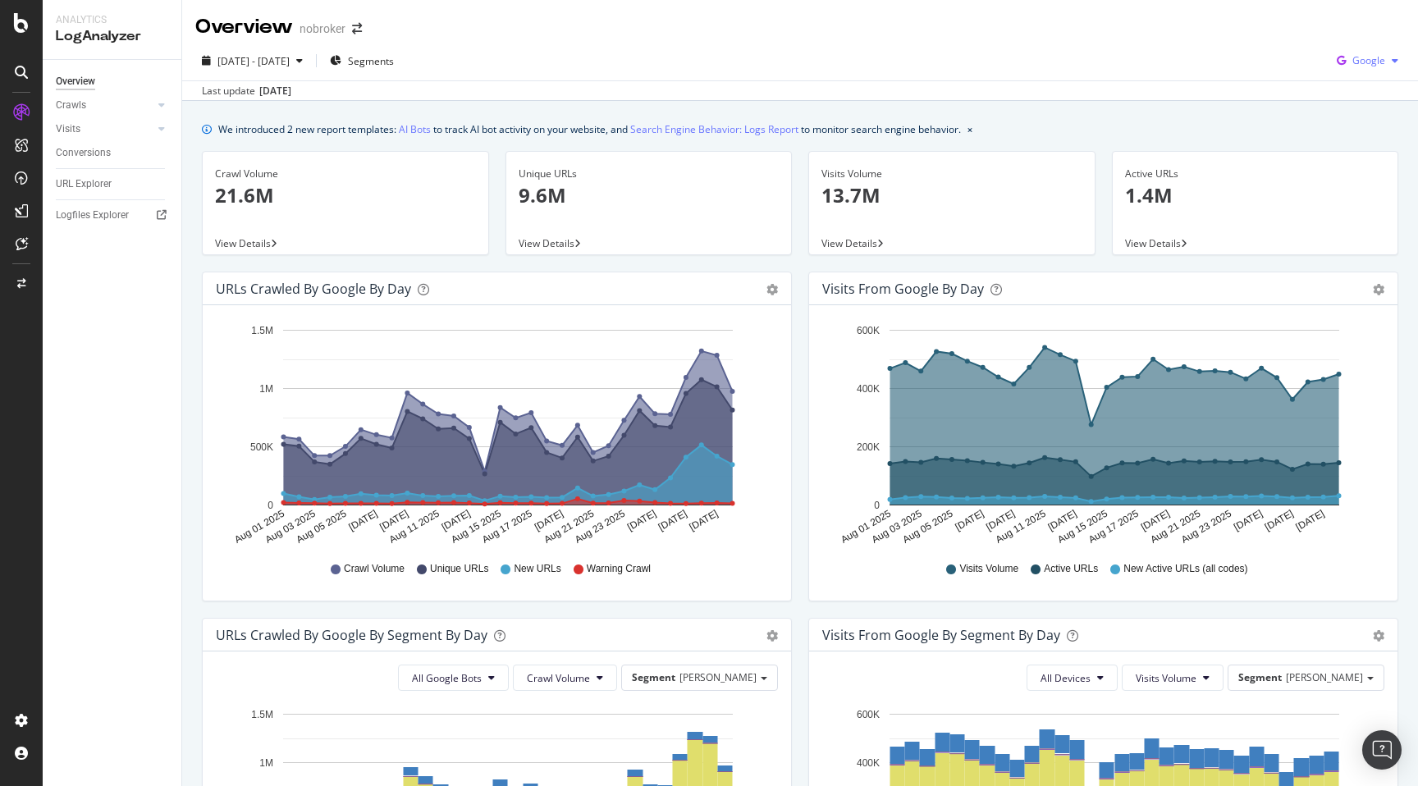
click at [1361, 69] on div "Google" at bounding box center [1367, 60] width 75 height 25
click at [1172, 62] on div "[DATE] - [DATE] Segments Google" at bounding box center [800, 64] width 1236 height 33
